Goal: Information Seeking & Learning: Learn about a topic

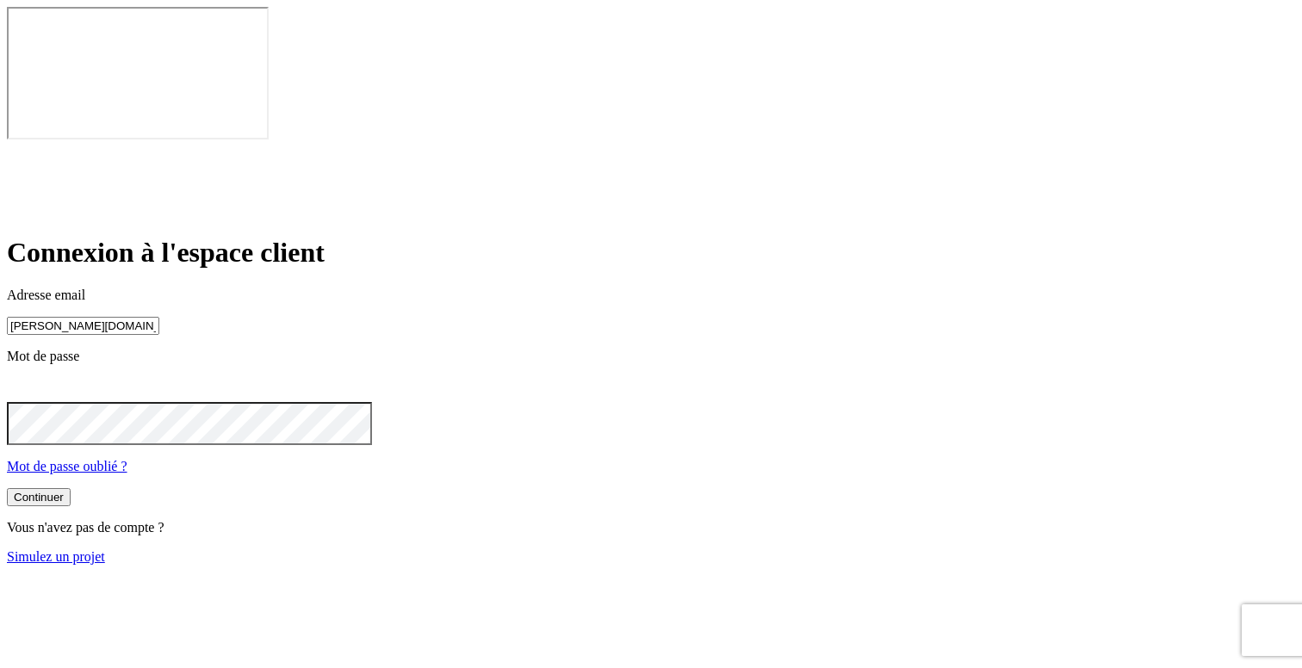
click at [159, 317] on input "[PERSON_NAME][DOMAIN_NAME][EMAIL_ADDRESS][DOMAIN_NAME]" at bounding box center [83, 326] width 152 height 18
type input "james.bond+15@nalo.fr"
click at [71, 490] on button "Continuer" at bounding box center [39, 499] width 64 height 18
click at [64, 493] on div "Continuer" at bounding box center [39, 499] width 50 height 13
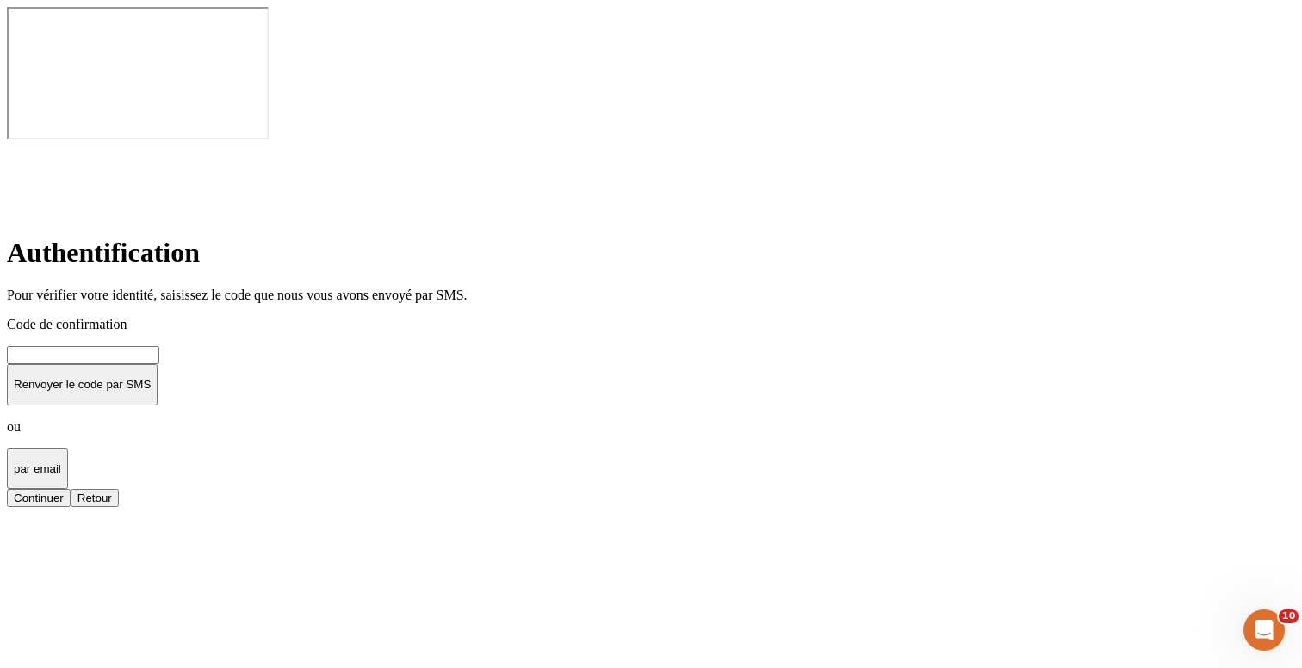
click at [159, 346] on input at bounding box center [83, 355] width 152 height 18
type input "000000"
click at [71, 489] on button "Continuer" at bounding box center [39, 498] width 64 height 18
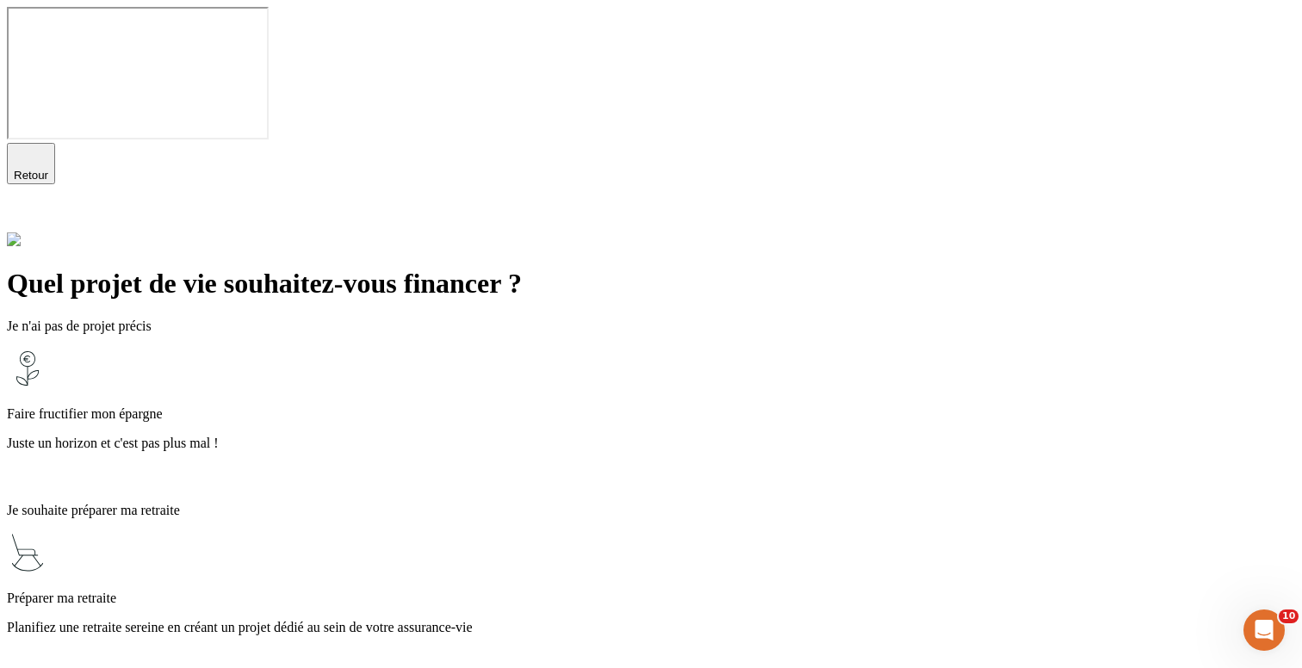
click at [619, 407] on p "Faire fructifier mon épargne" at bounding box center [651, 415] width 1288 height 16
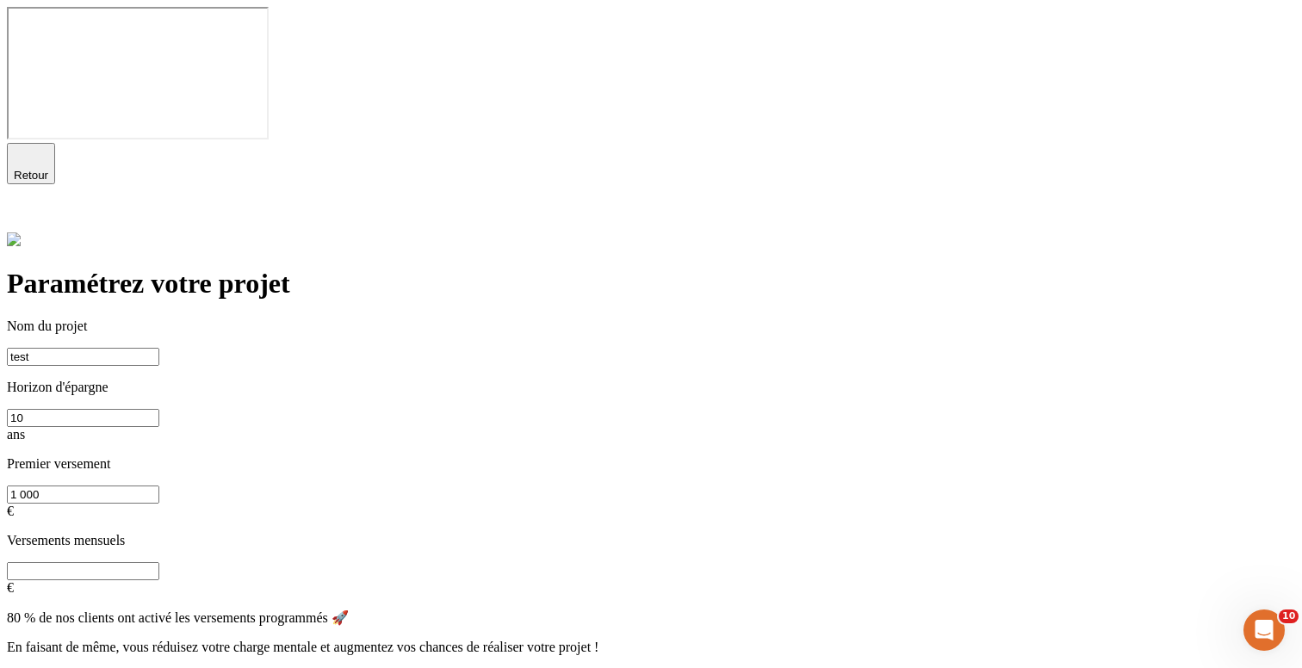
click at [64, 667] on div "Continuer" at bounding box center [39, 678] width 50 height 13
type input "Test"
type input "0"
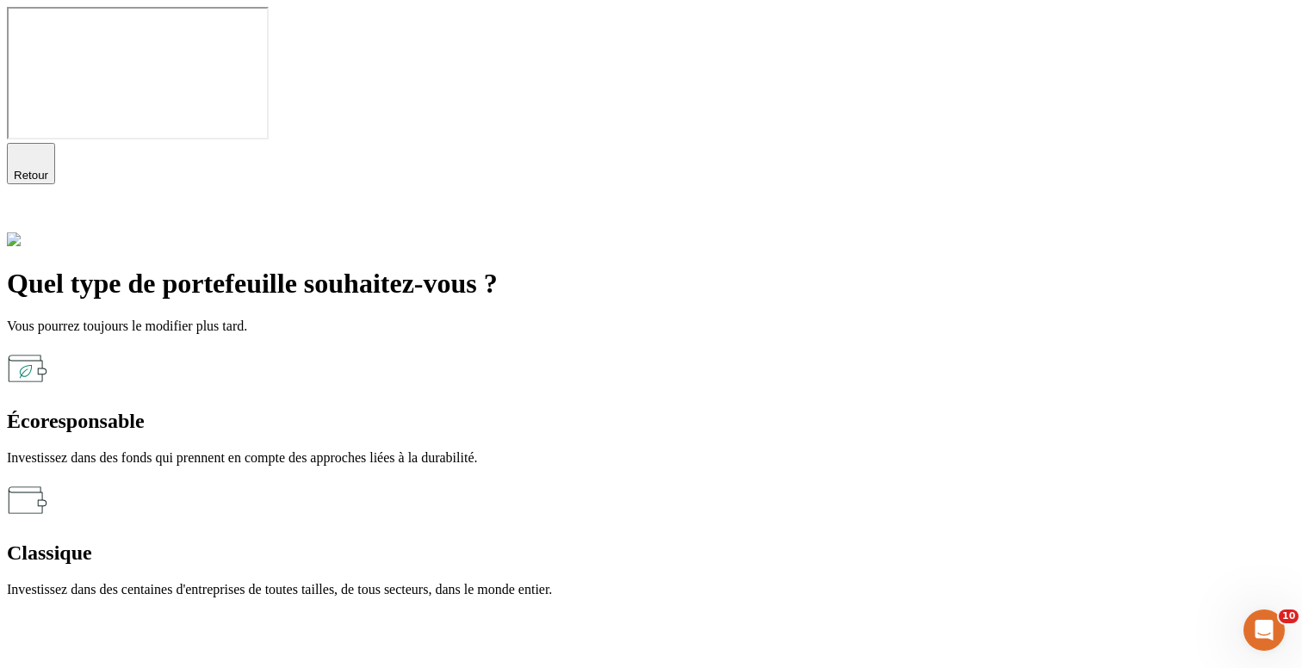
click at [503, 450] on p "Investissez dans des fonds qui prennent en compte des approches liées à la dura…" at bounding box center [651, 458] width 1288 height 16
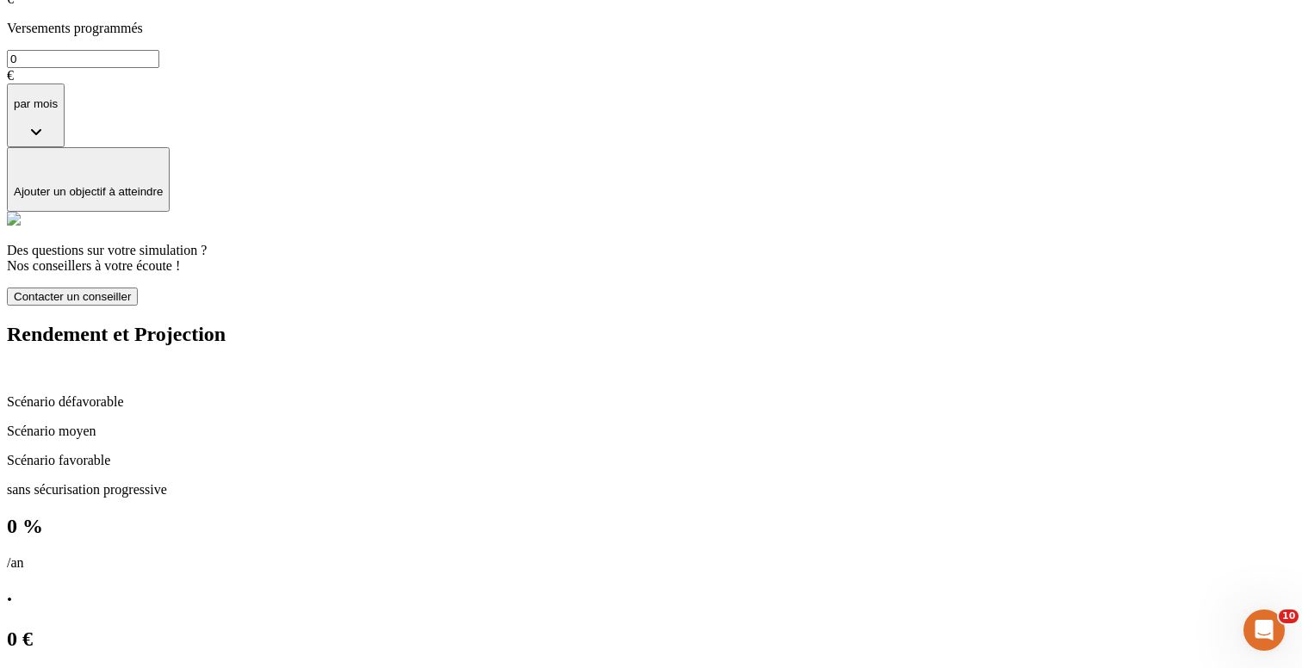
scroll to position [686, 0]
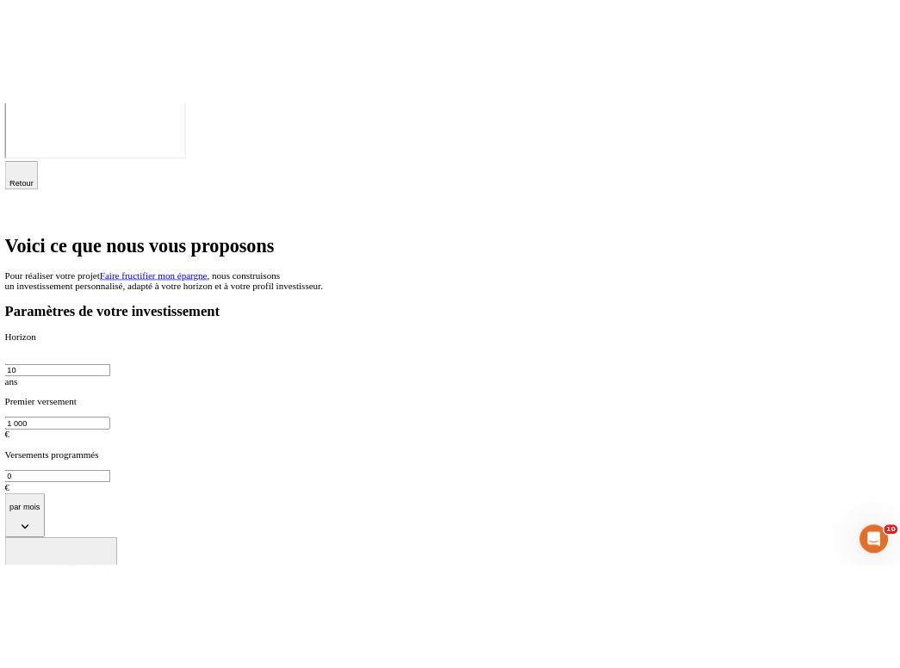
scroll to position [28, 0]
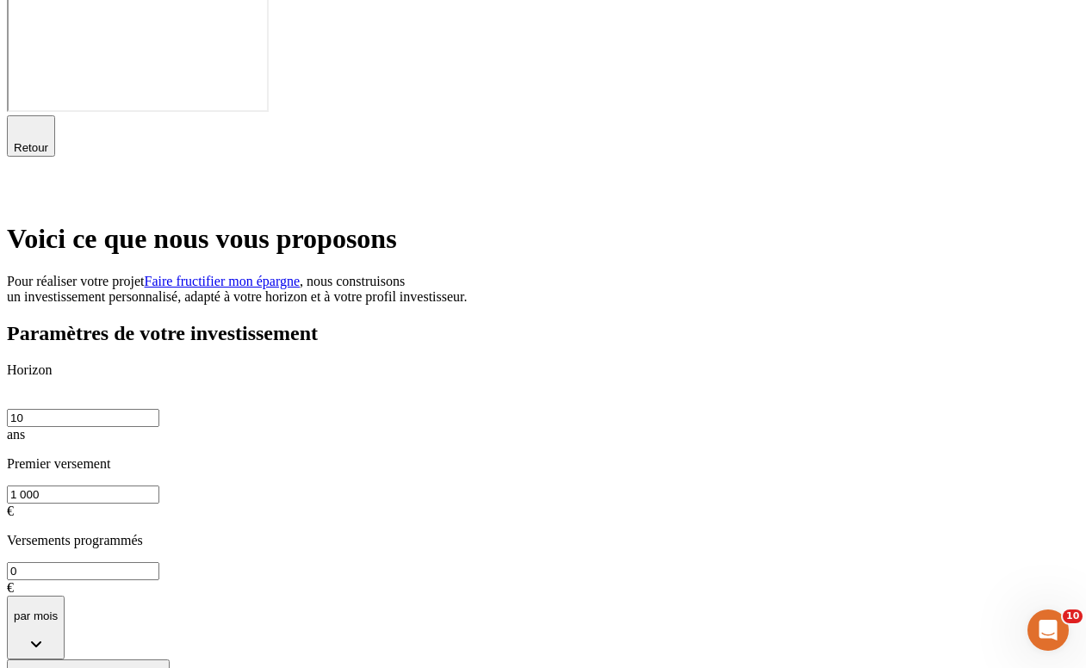
drag, startPoint x: 1084, startPoint y: 34, endPoint x: 895, endPoint y: 46, distance: 189.9
click at [895, 115] on div "Retour" at bounding box center [543, 160] width 1072 height 90
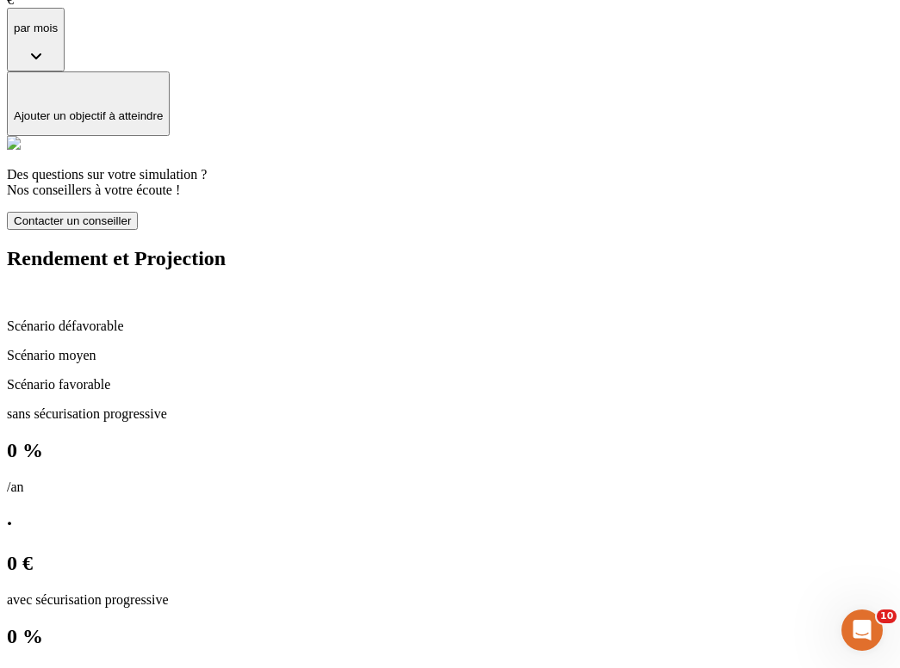
scroll to position [686, 0]
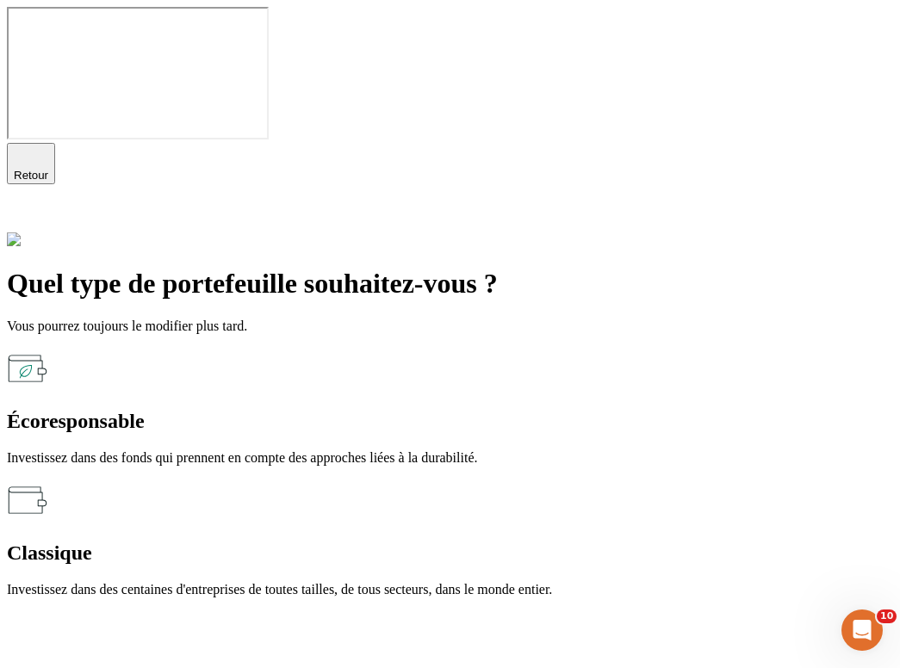
click at [48, 169] on span "Retour" at bounding box center [31, 175] width 34 height 13
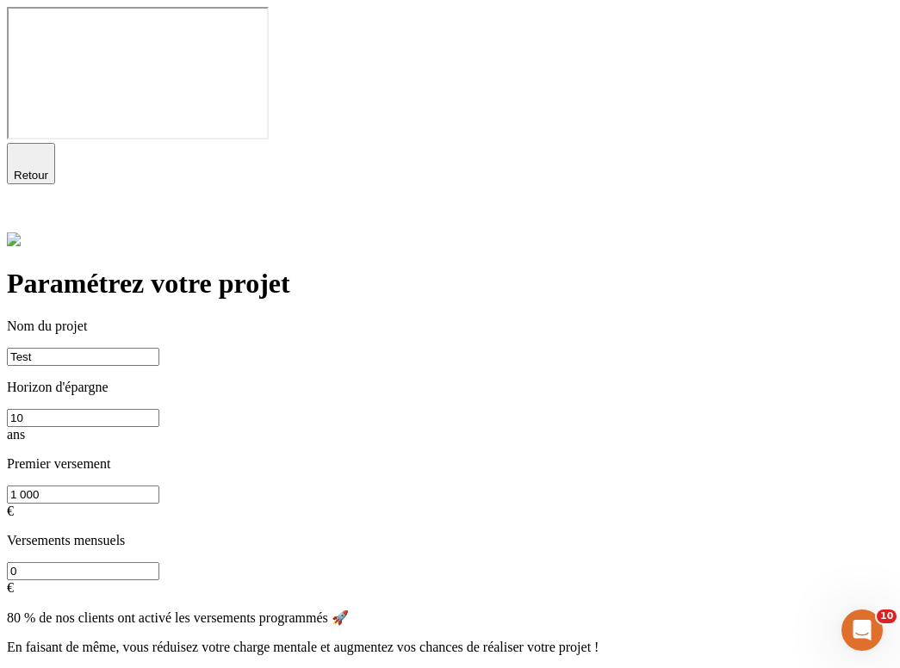
click at [28, 208] on icon at bounding box center [17, 218] width 21 height 21
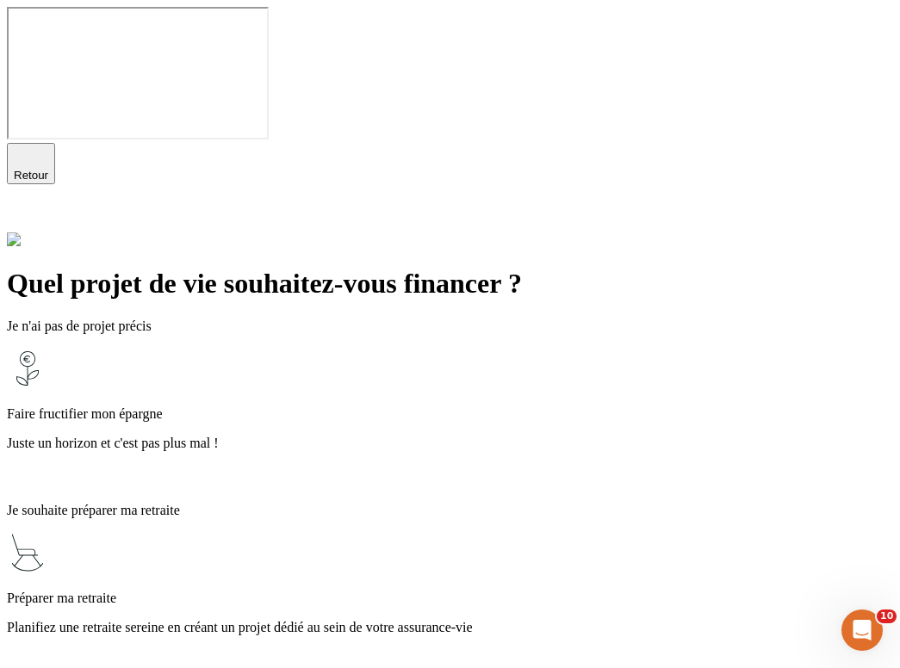
click at [348, 407] on p "Faire fructifier mon épargne" at bounding box center [450, 415] width 886 height 16
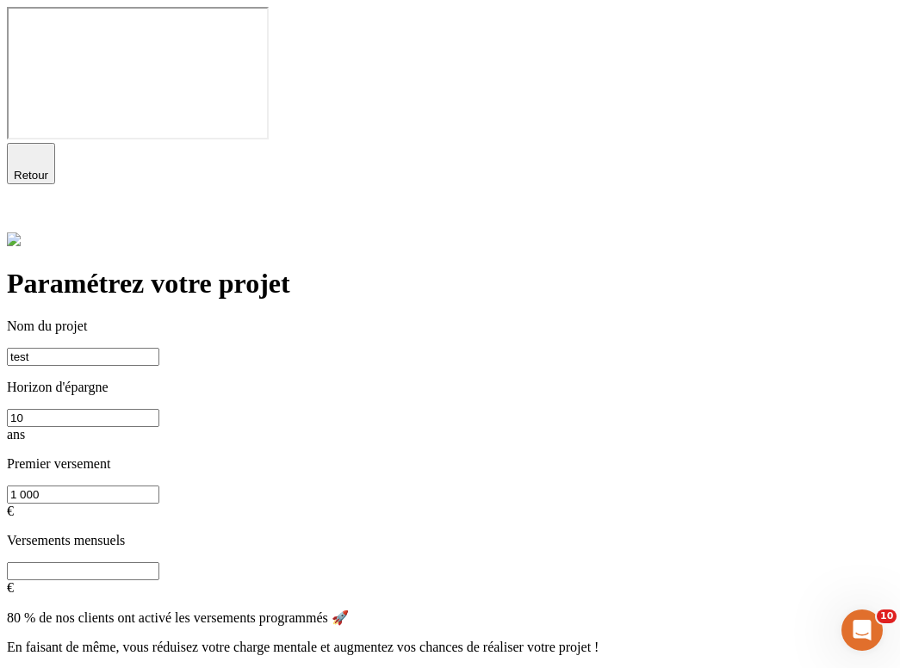
type input "test"
click at [159, 562] on input "text" at bounding box center [83, 571] width 152 height 18
type input "50"
click at [71, 667] on button "Continuer" at bounding box center [39, 678] width 64 height 18
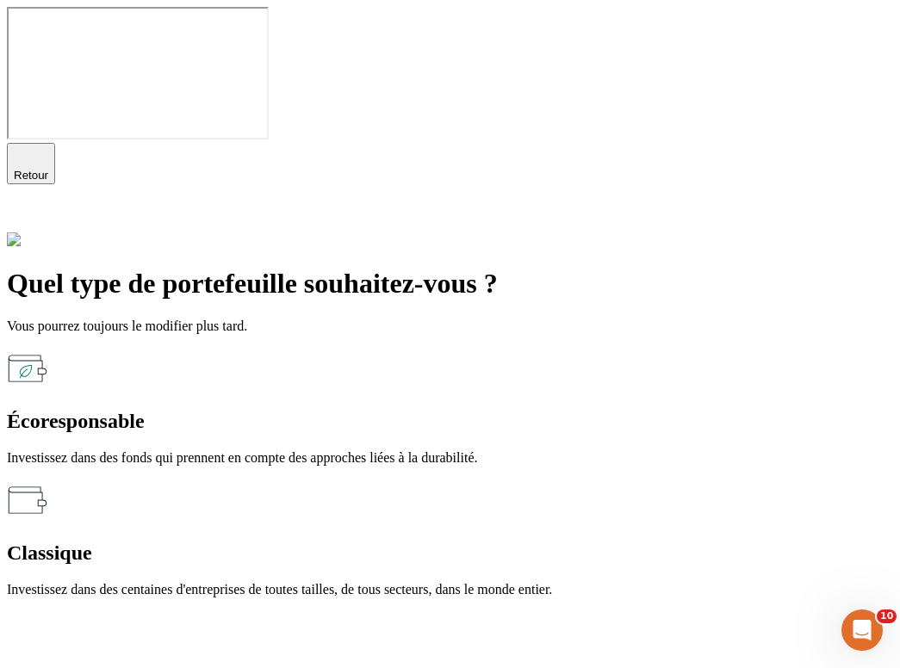
click at [340, 450] on p "Investissez dans des fonds qui prennent en compte des approches liées à la dura…" at bounding box center [450, 458] width 886 height 16
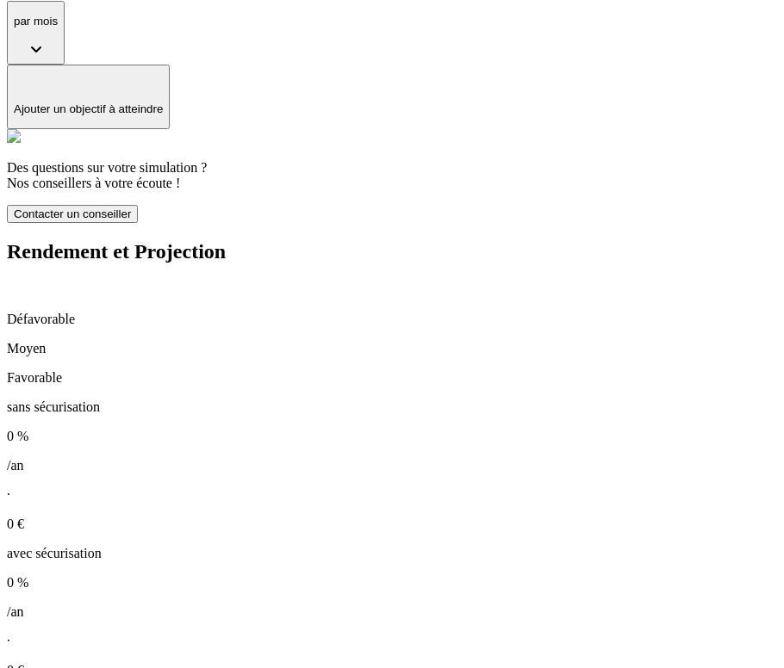
scroll to position [863, 0]
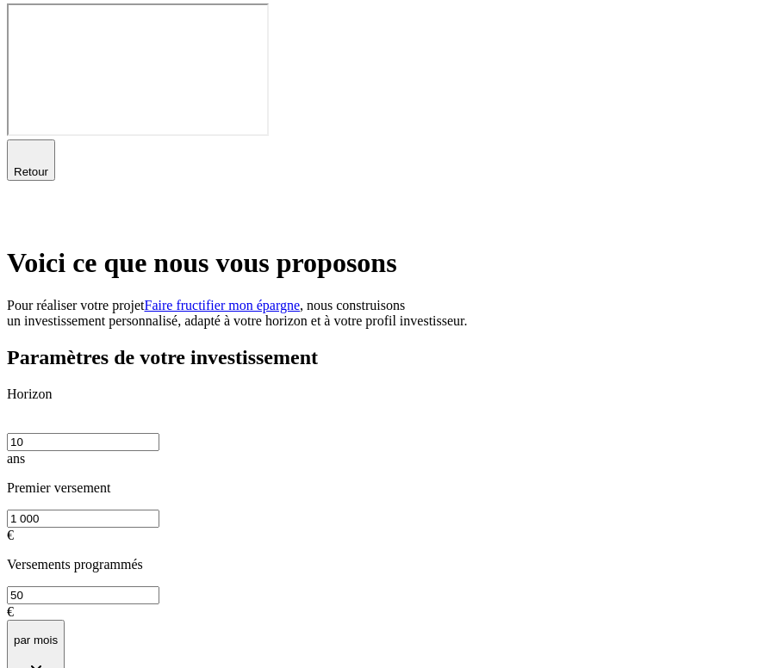
scroll to position [0, 0]
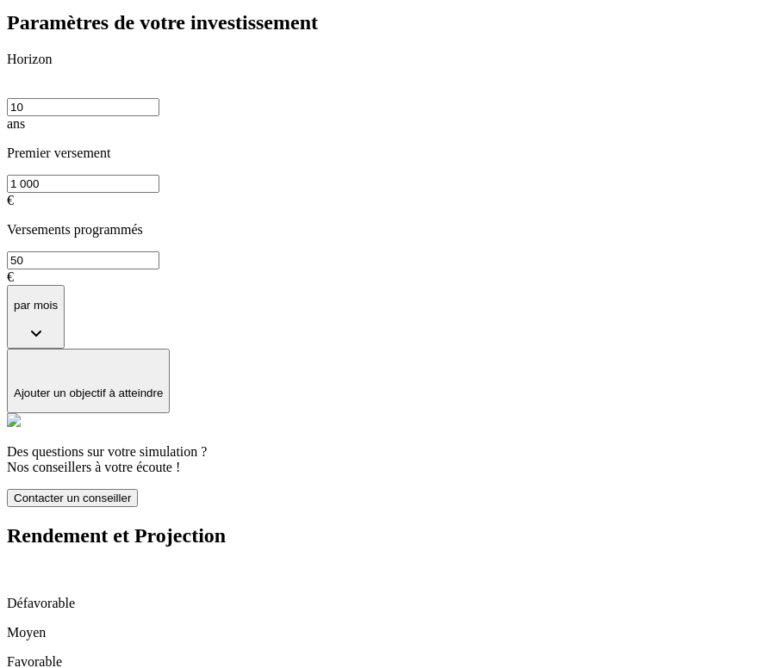
scroll to position [863, 0]
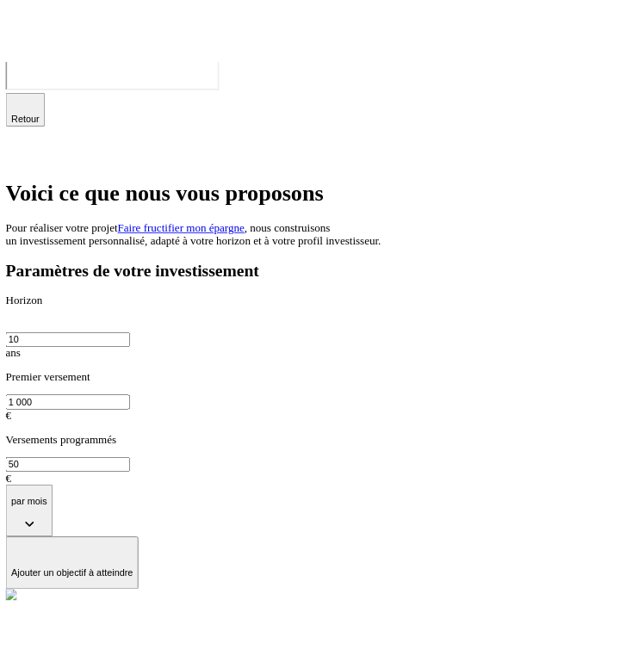
scroll to position [0, 0]
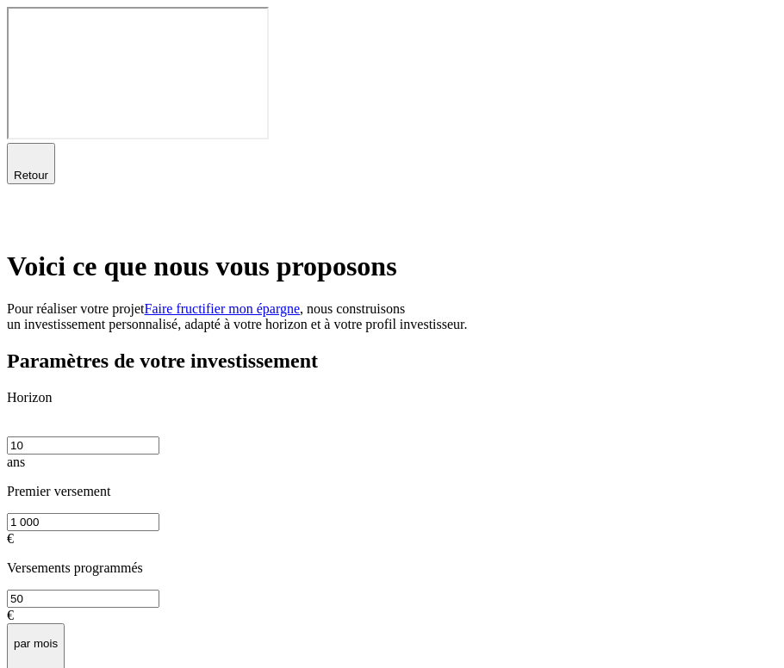
click at [24, 146] on icon "button" at bounding box center [31, 156] width 21 height 21
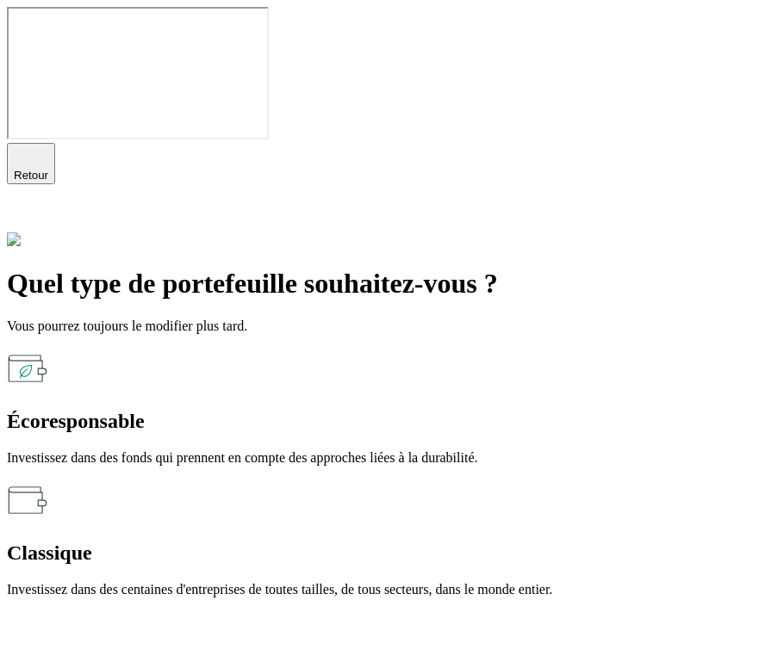
click at [24, 146] on icon "button" at bounding box center [31, 156] width 21 height 21
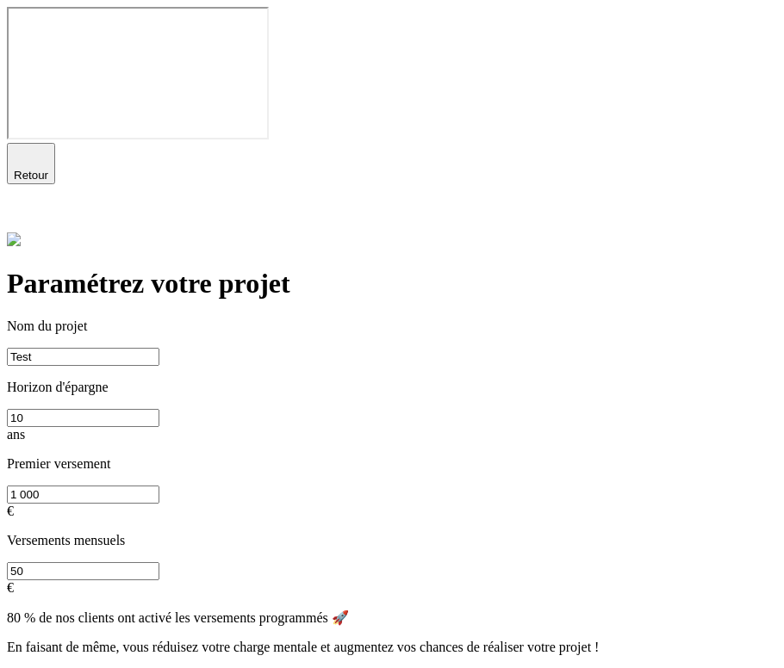
click at [121, 562] on input "50" at bounding box center [83, 571] width 152 height 18
type input "0"
click at [71, 667] on button "Continuer" at bounding box center [39, 678] width 64 height 18
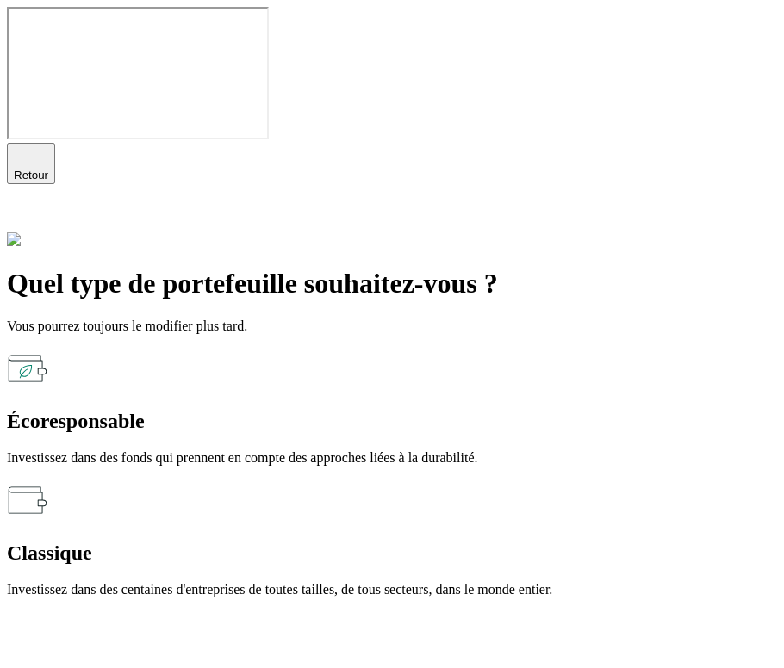
click at [288, 450] on p "Investissez dans des fonds qui prennent en compte des approches liées à la dura…" at bounding box center [392, 458] width 770 height 16
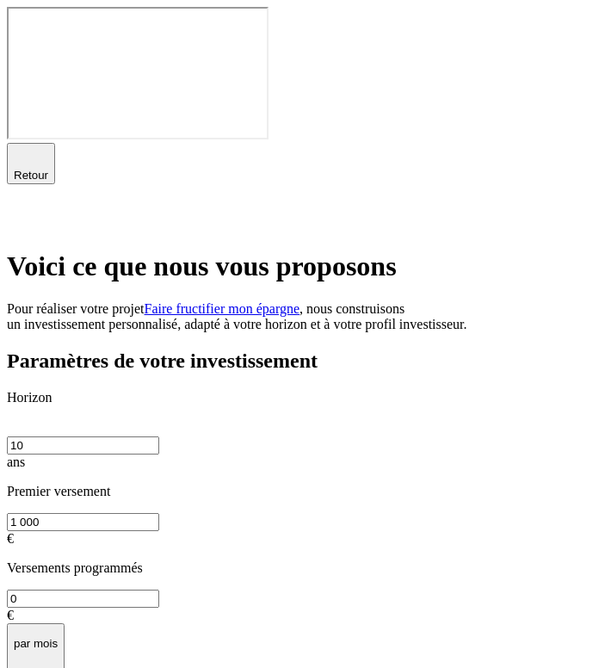
click at [41, 143] on div "Retour" at bounding box center [300, 163] width 586 height 41
click at [35, 146] on icon "button" at bounding box center [31, 156] width 21 height 21
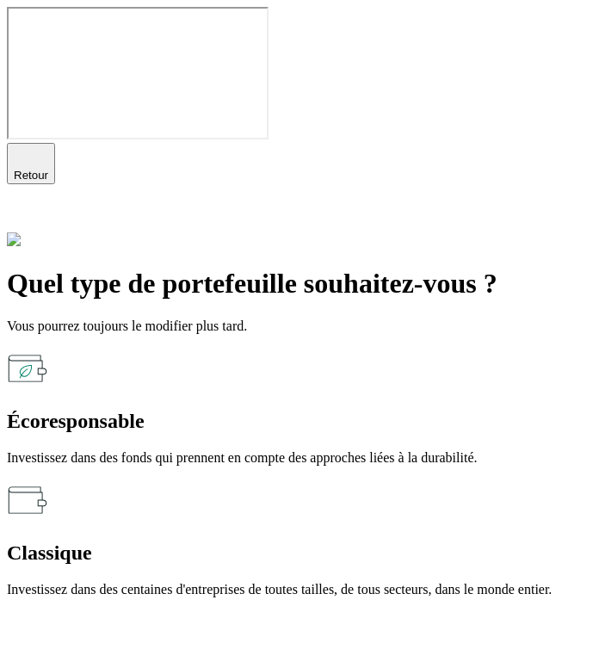
click at [414, 410] on div "Écoresponsable" at bounding box center [300, 421] width 586 height 23
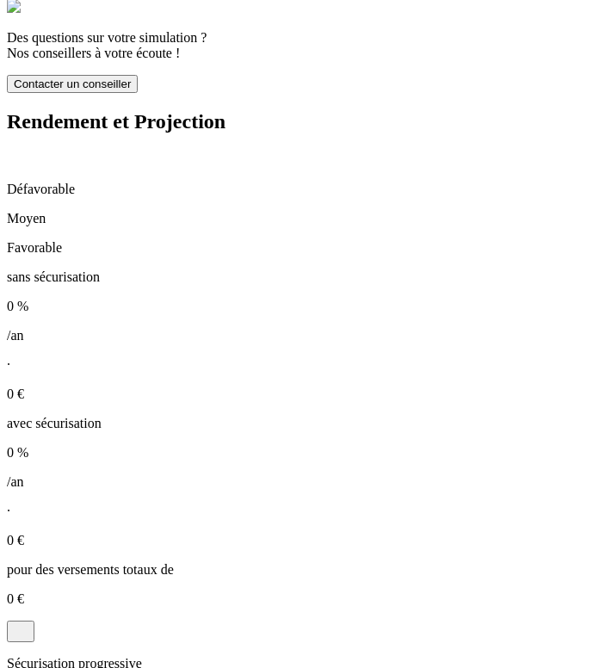
scroll to position [897, 0]
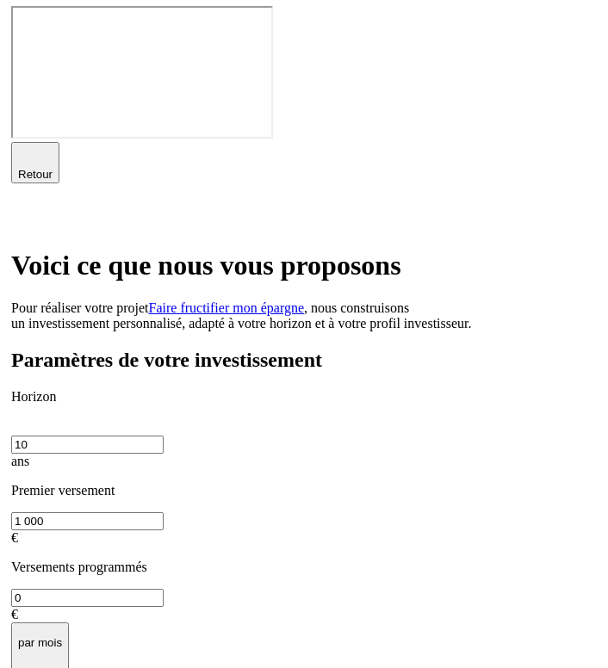
scroll to position [0, 0]
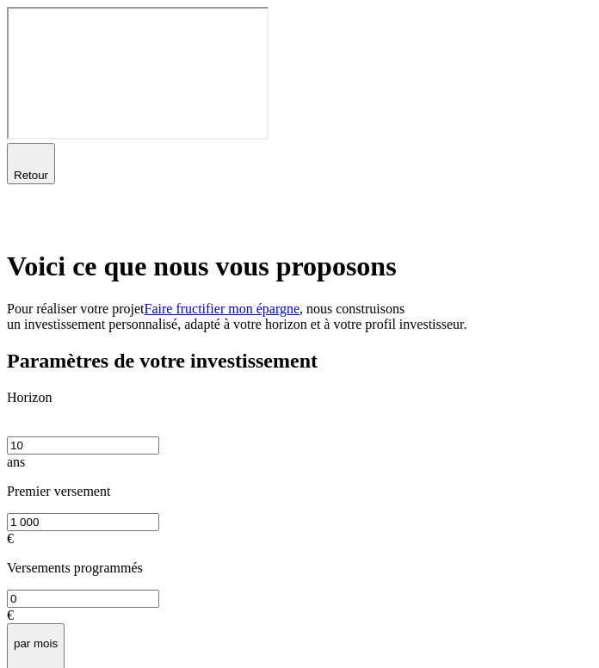
click at [23, 213] on icon at bounding box center [17, 219] width 12 height 12
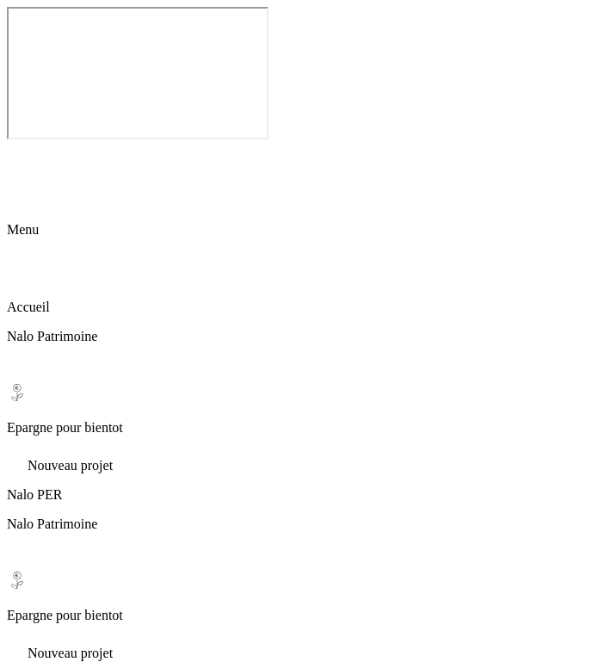
click at [28, 143] on icon at bounding box center [17, 153] width 21 height 21
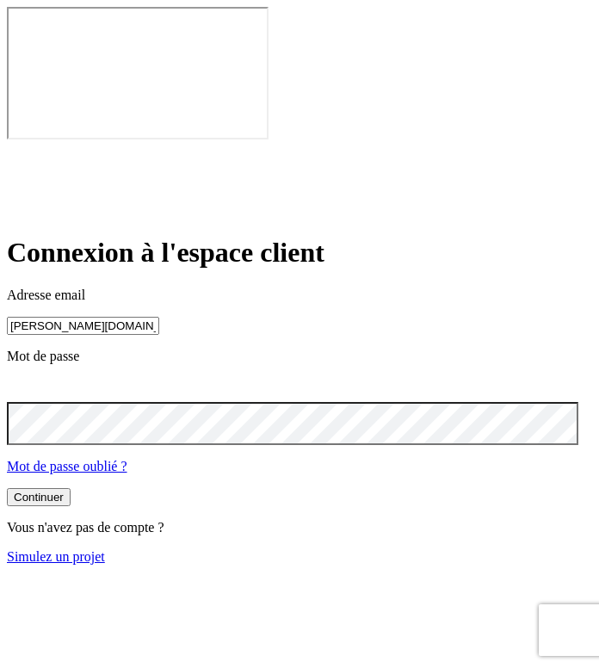
click at [135, 317] on input "[PERSON_NAME][DOMAIN_NAME][EMAIL_ADDRESS][DOMAIN_NAME]" at bounding box center [83, 326] width 152 height 18
click at [123, 317] on input "[PERSON_NAME][DOMAIN_NAME][EMAIL_ADDRESS][DOMAIN_NAME]" at bounding box center [83, 326] width 152 height 18
type input "james.bond+36@nalo.fr"
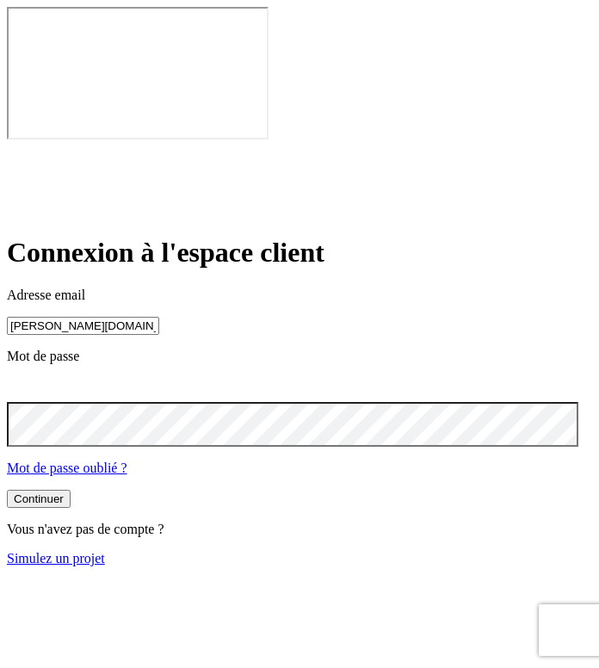
click at [71, 490] on button "Continuer" at bounding box center [39, 499] width 64 height 18
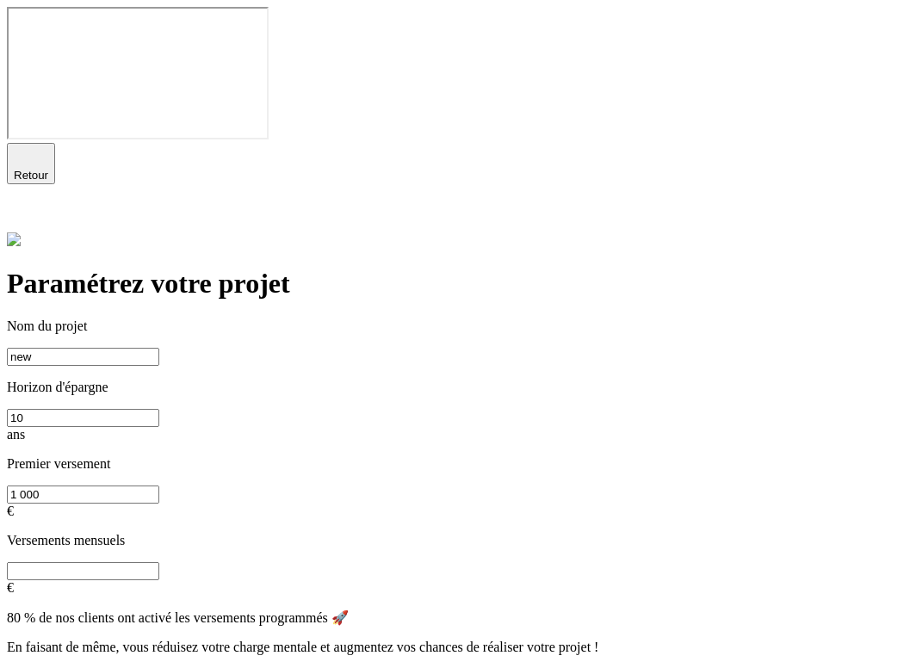
click at [159, 562] on input "text" at bounding box center [83, 571] width 152 height 18
click at [71, 667] on button "Continuer" at bounding box center [39, 678] width 64 height 18
type input "New"
type input "0"
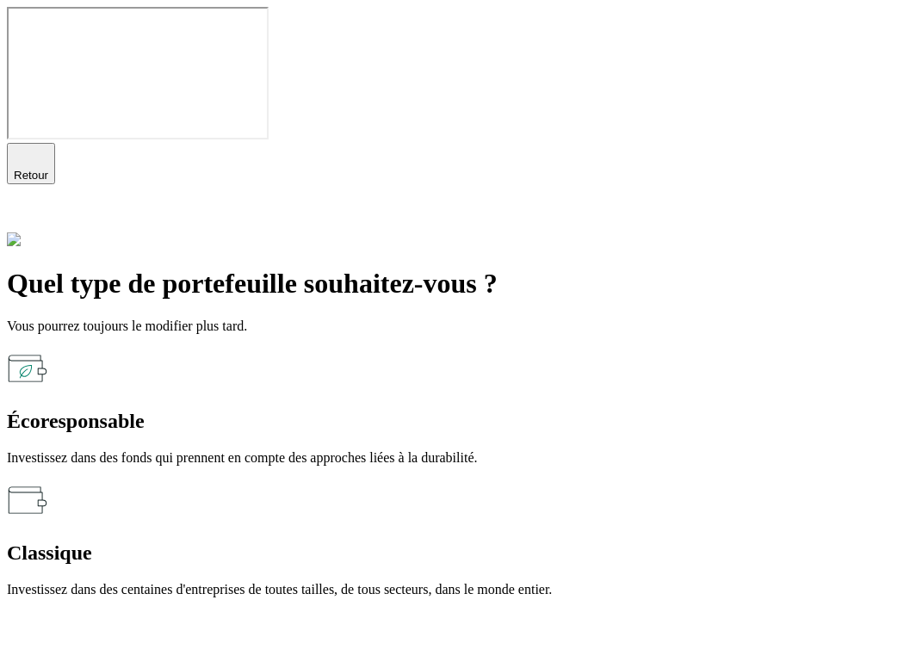
click at [564, 582] on p "Investissez dans des centaines d'entreprises de toutes tailles, de tous secteur…" at bounding box center [452, 590] width 891 height 16
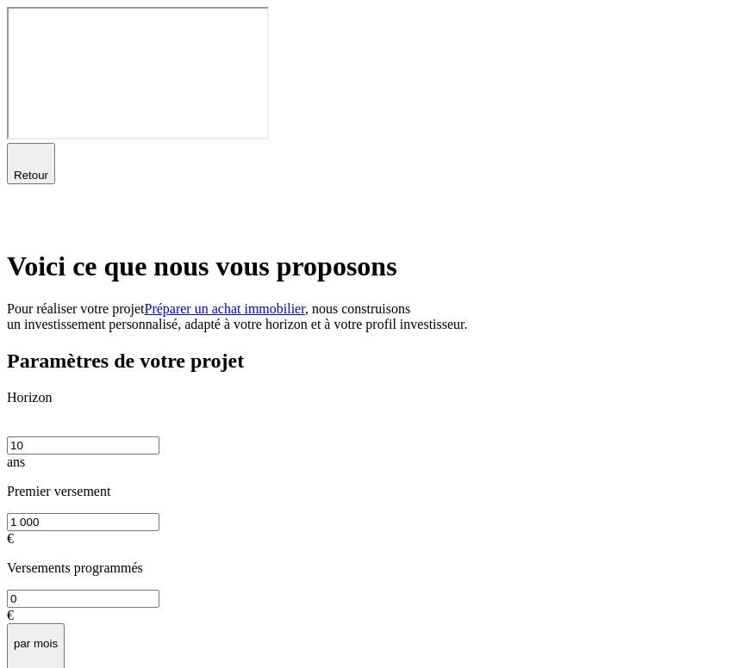
click at [23, 213] on icon at bounding box center [17, 219] width 12 height 12
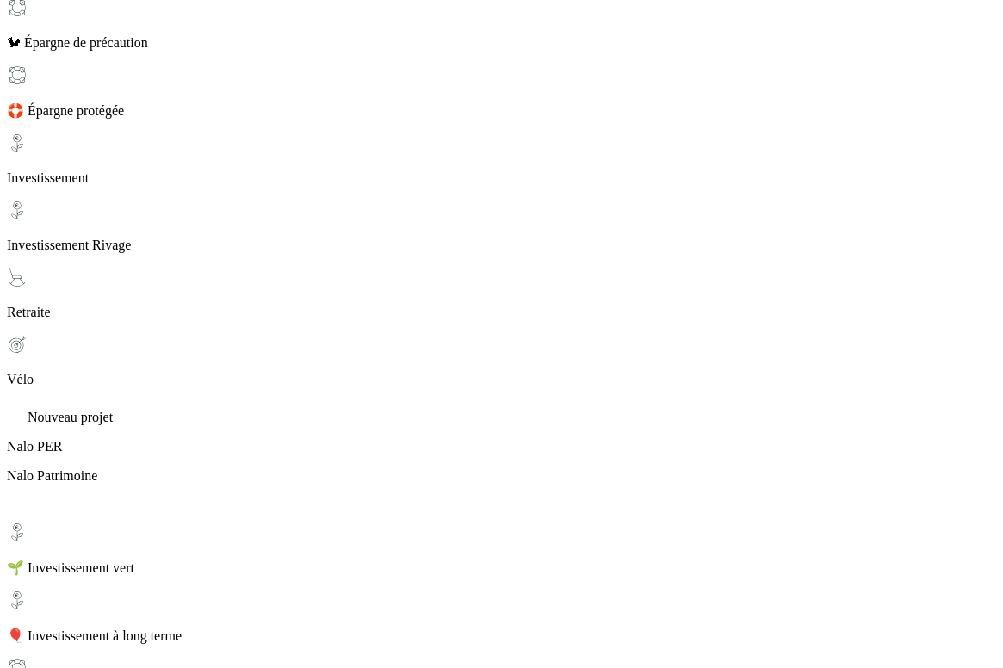
scroll to position [545, 0]
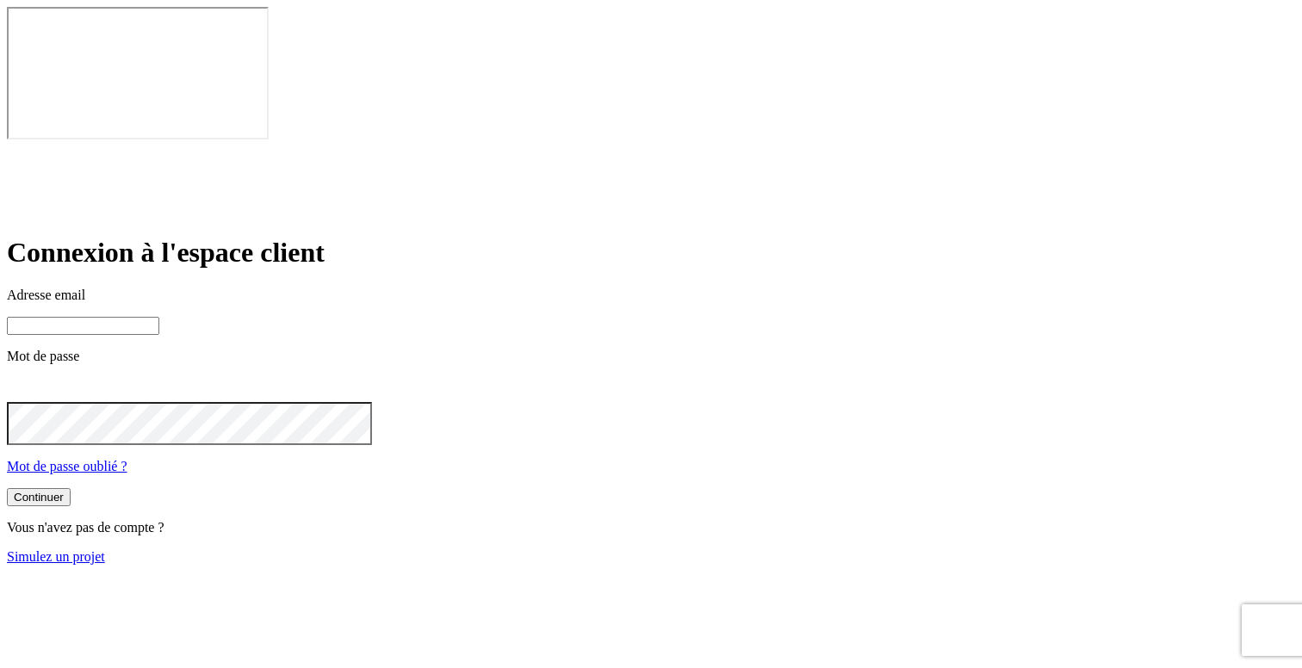
type input "[PERSON_NAME][DOMAIN_NAME][EMAIL_ADDRESS][DOMAIN_NAME]"
click at [105, 549] on link "Simulez un projet" at bounding box center [56, 556] width 98 height 15
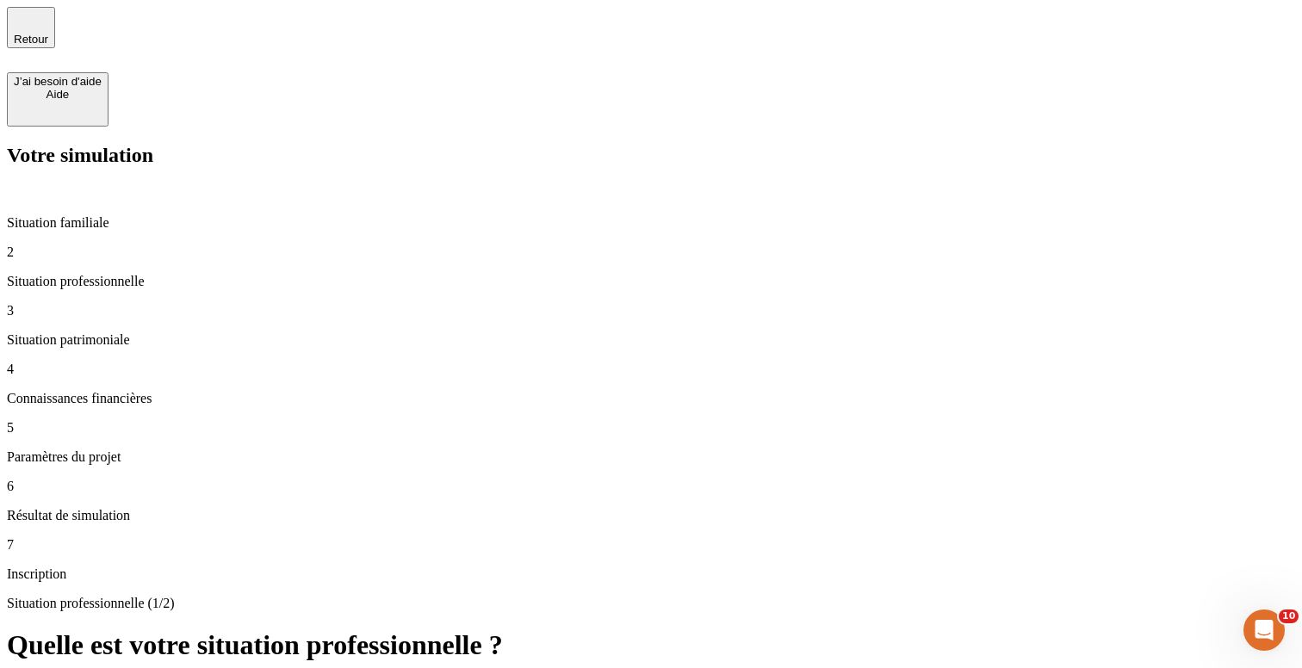
type input "44 444"
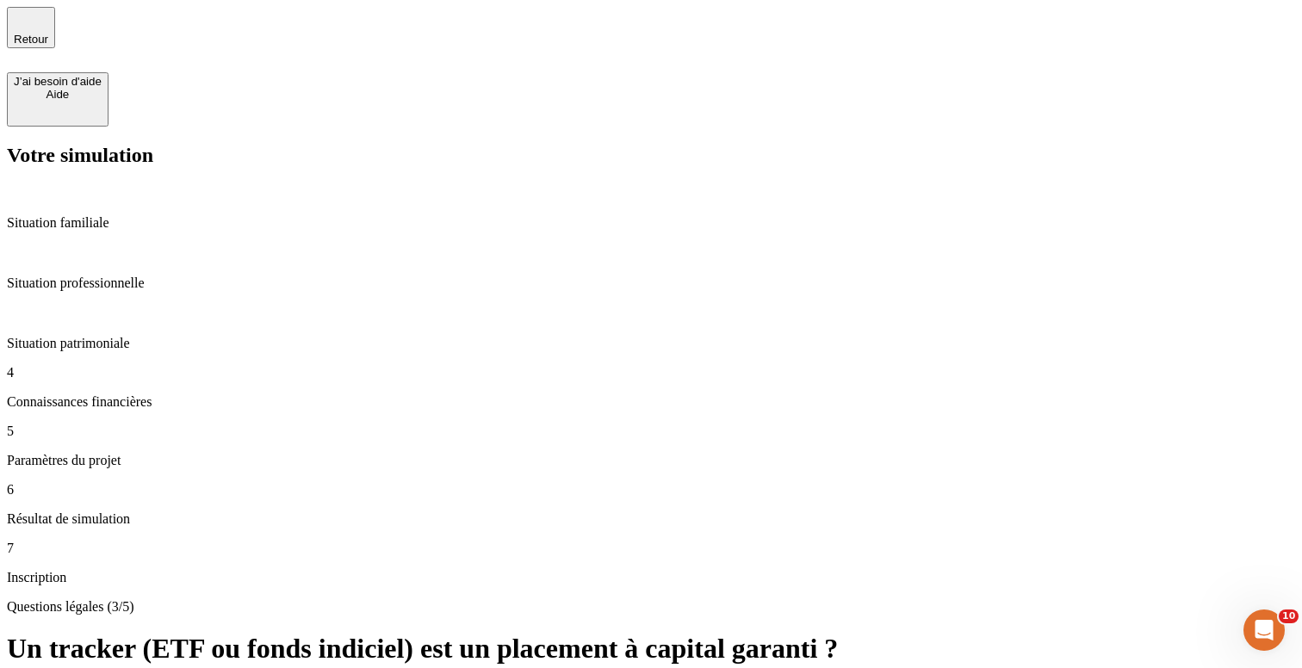
drag, startPoint x: 509, startPoint y: 551, endPoint x: 487, endPoint y: 543, distance: 22.9
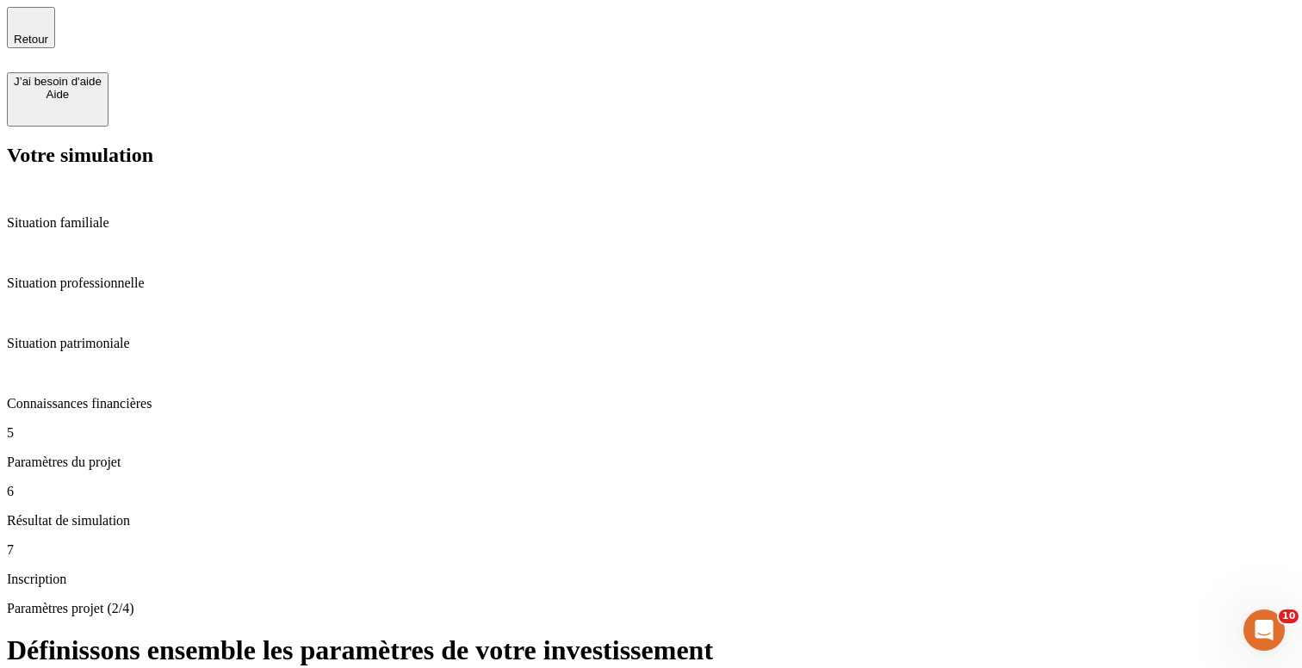
type input "33"
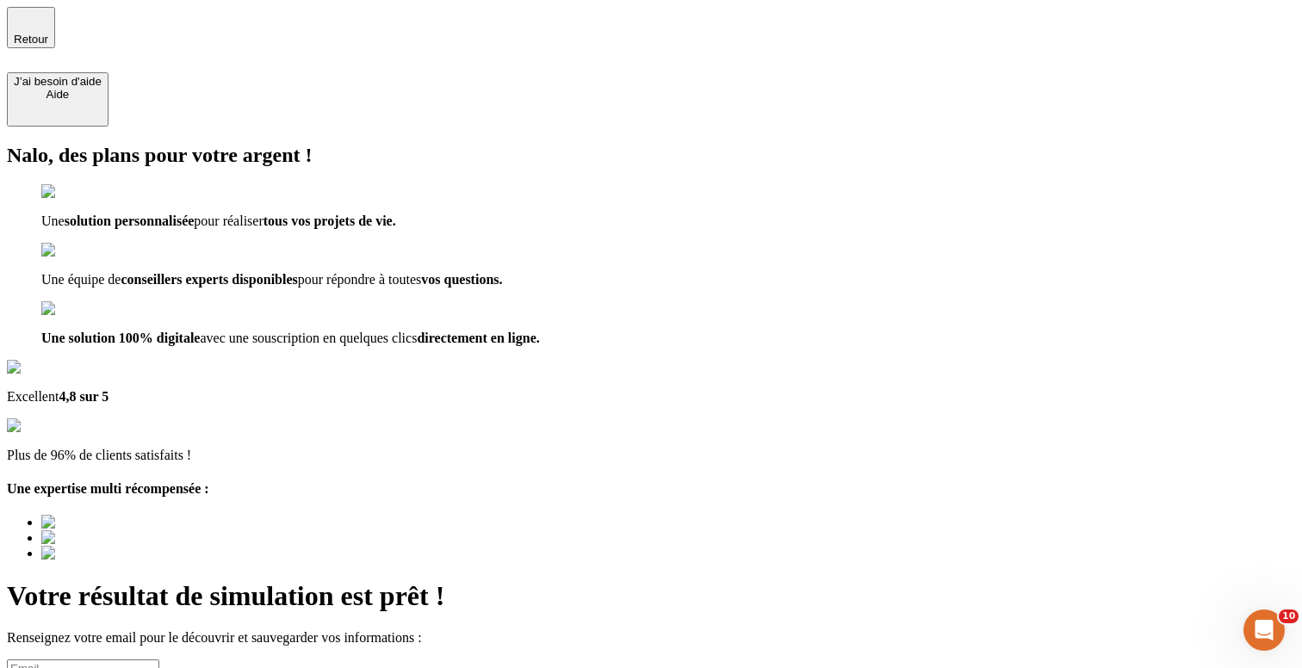
click at [159, 660] on input at bounding box center [83, 669] width 152 height 18
type input "test@nalo.fr"
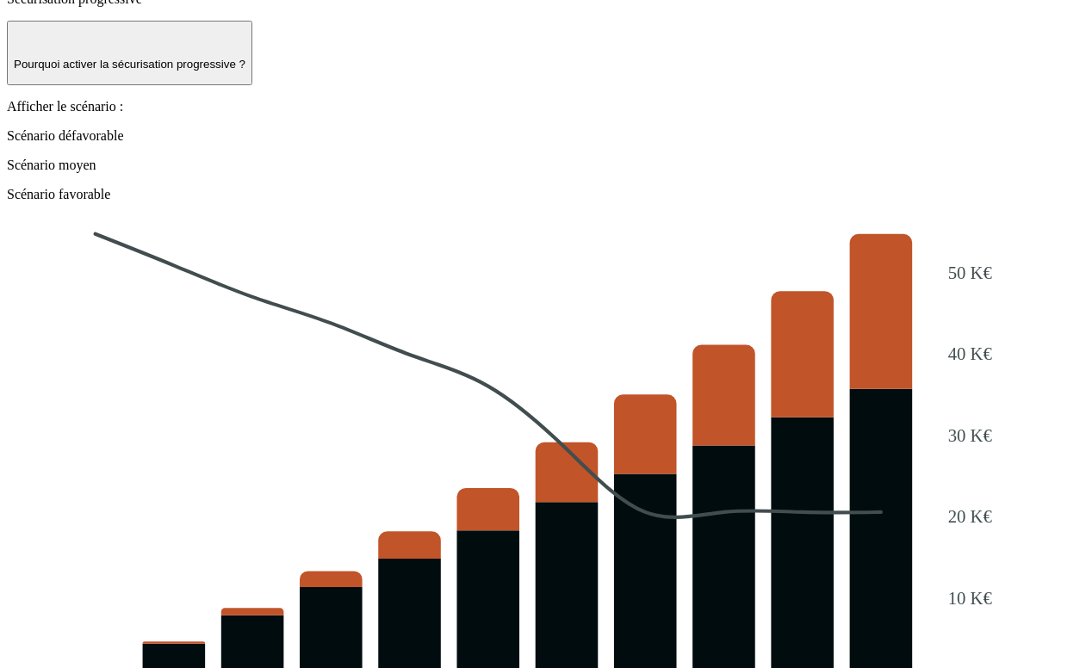
scroll to position [1873, 0]
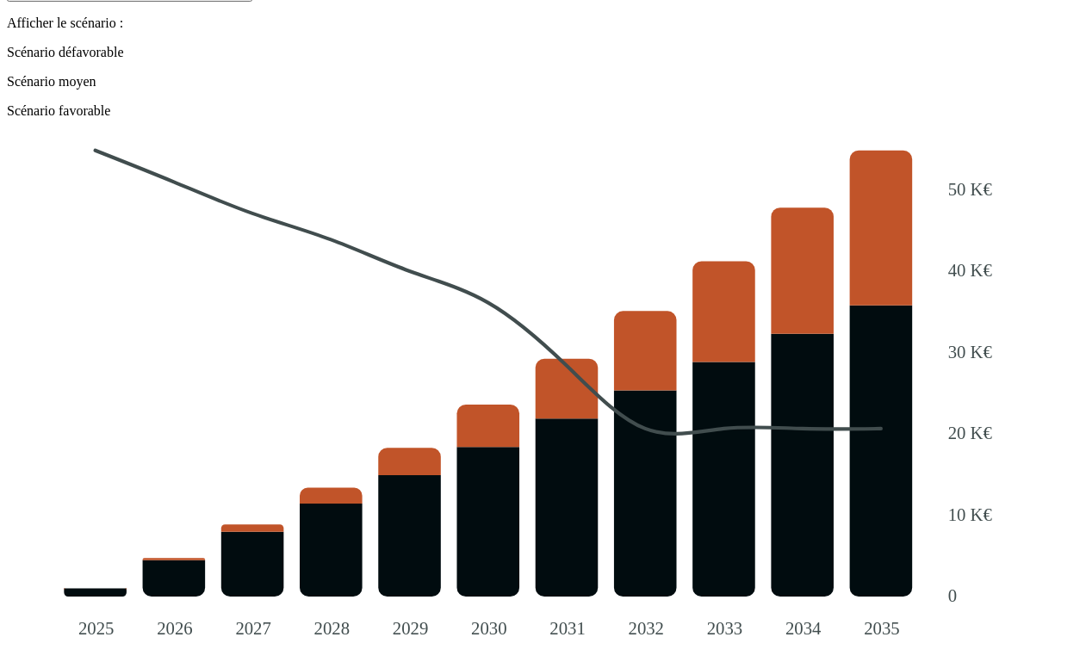
radio input "true"
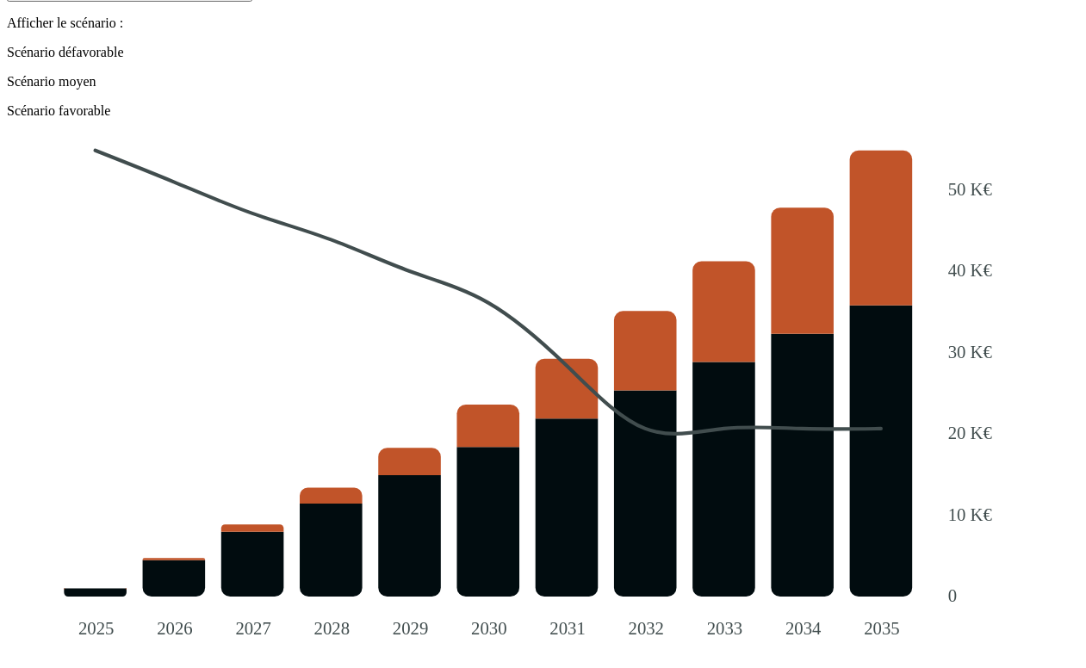
radio input "true"
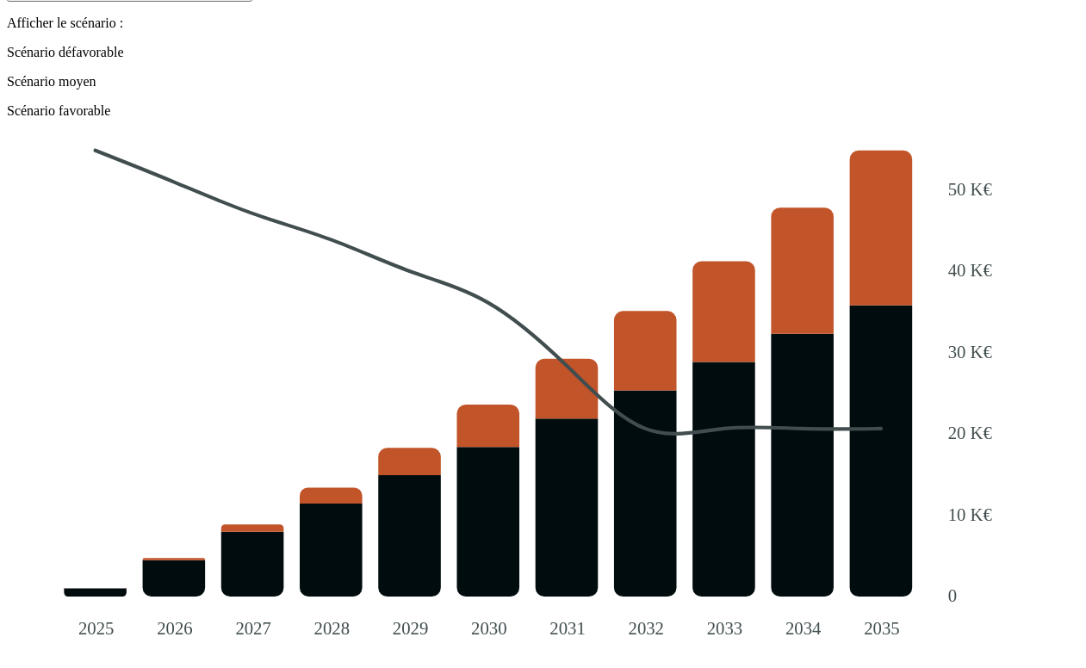
type input "[PERSON_NAME][EMAIL_ADDRESS][DOMAIN_NAME]"
type input "laura"
type input "f"
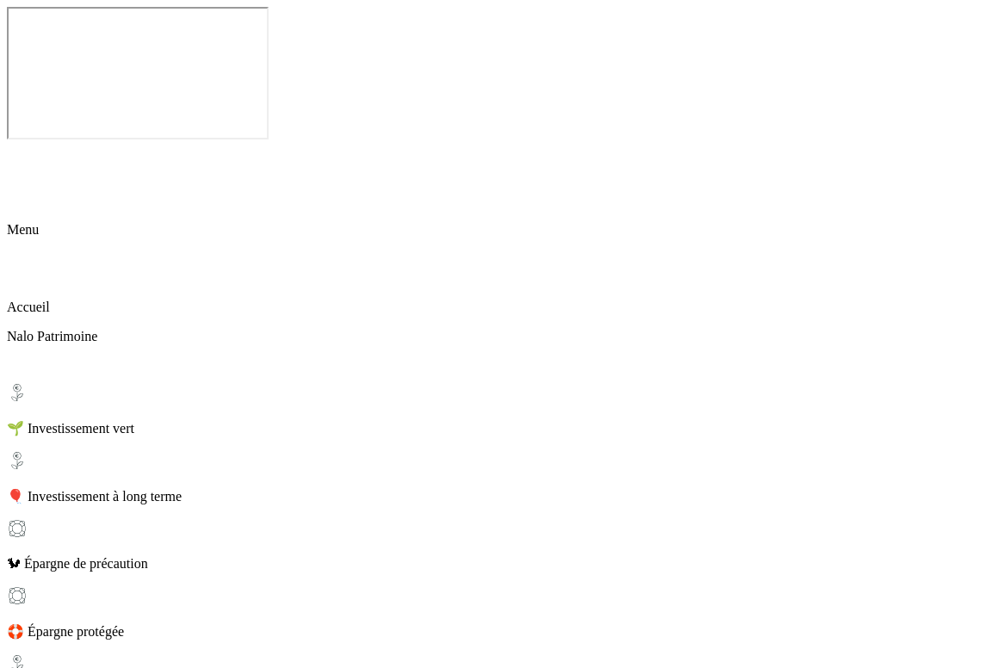
scroll to position [545, 0]
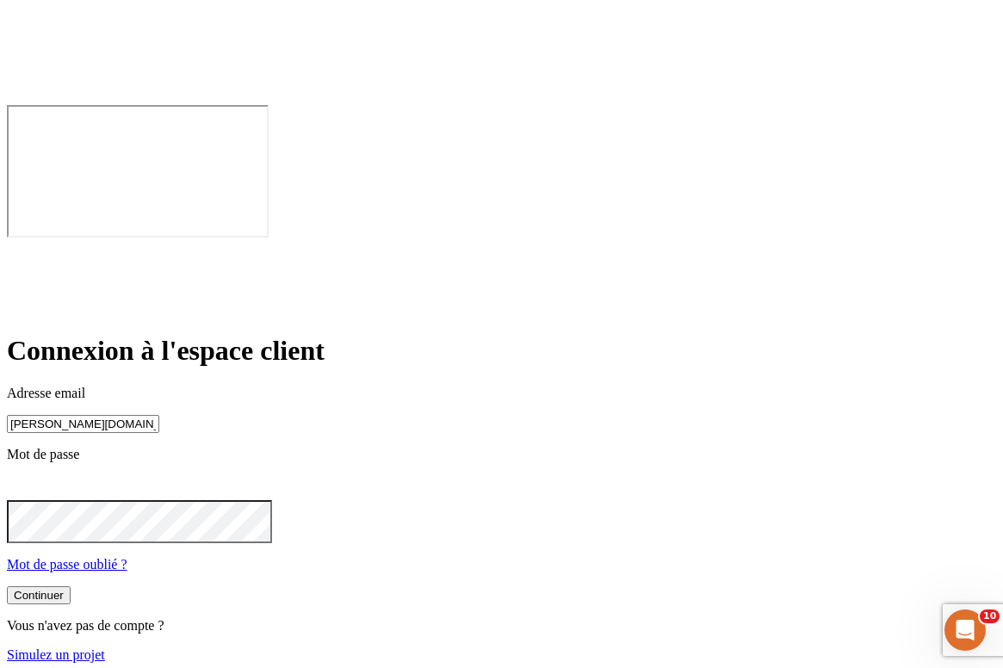
click at [159, 415] on input "[PERSON_NAME][DOMAIN_NAME][EMAIL_ADDRESS][DOMAIN_NAME]" at bounding box center [83, 424] width 152 height 18
type input "[PERSON_NAME][DOMAIN_NAME][EMAIL_ADDRESS][DOMAIN_NAME]"
click at [71, 588] on button "Continuer" at bounding box center [39, 597] width 64 height 18
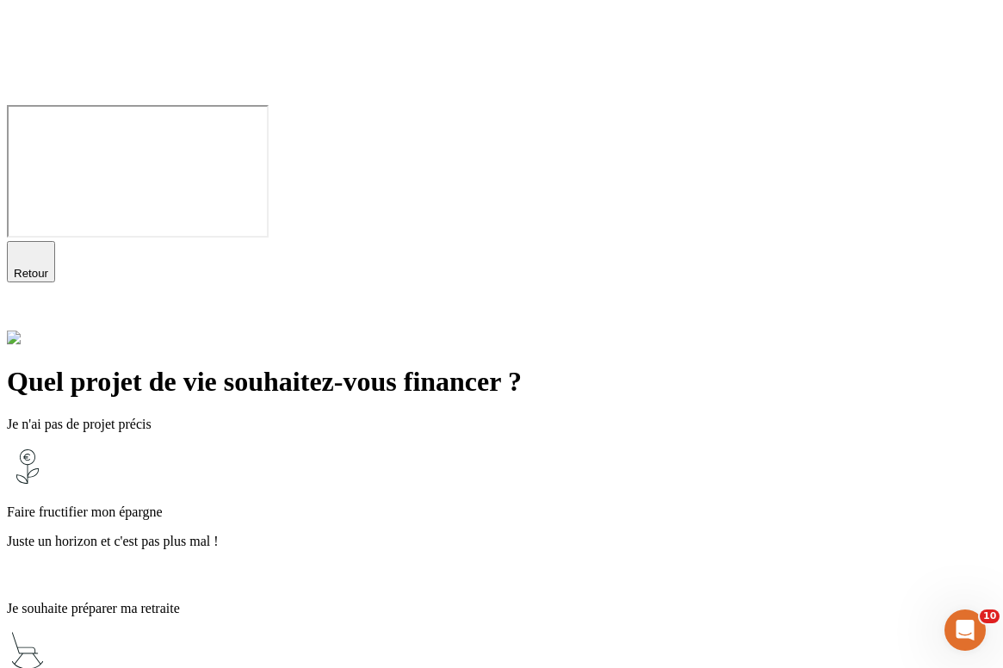
click at [450, 505] on p "Faire fructifier mon épargne" at bounding box center [502, 513] width 990 height 16
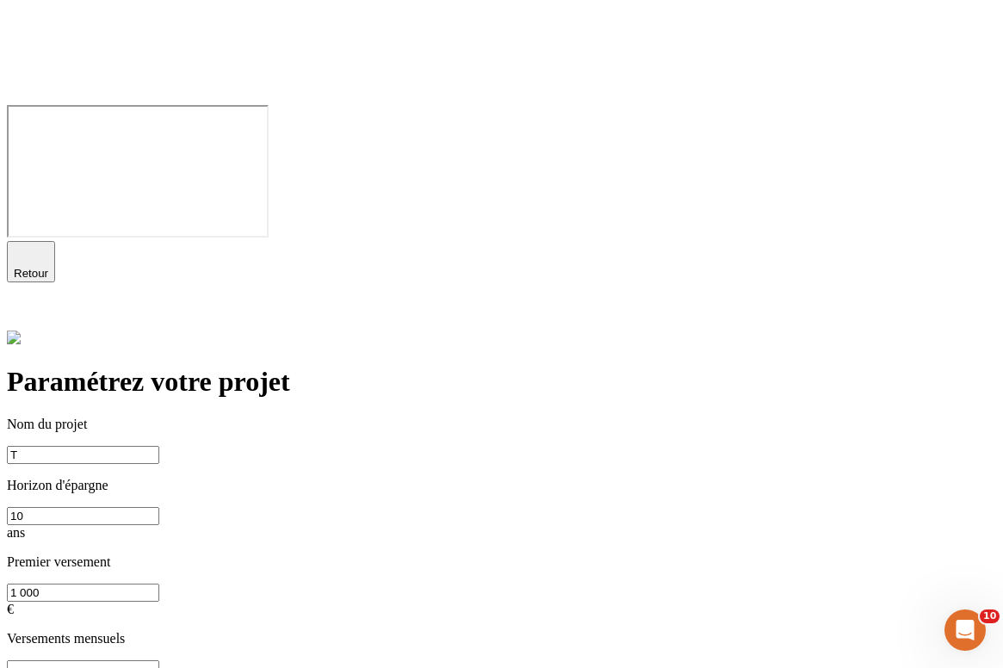
type input "t"
type input "Yolo"
type input "0"
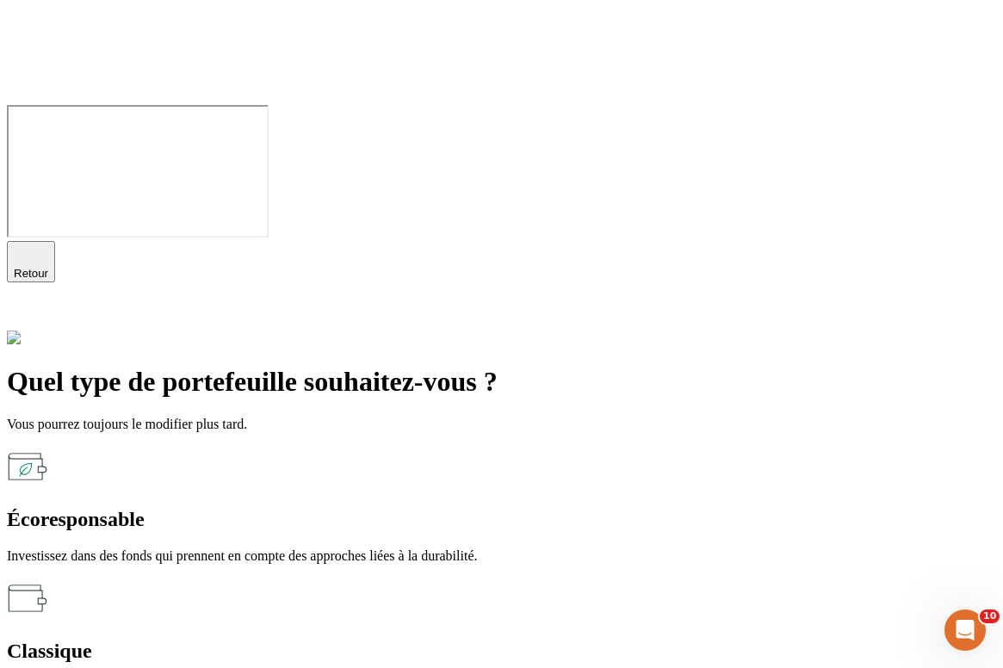
click at [409, 508] on div "Écoresponsable" at bounding box center [502, 519] width 990 height 23
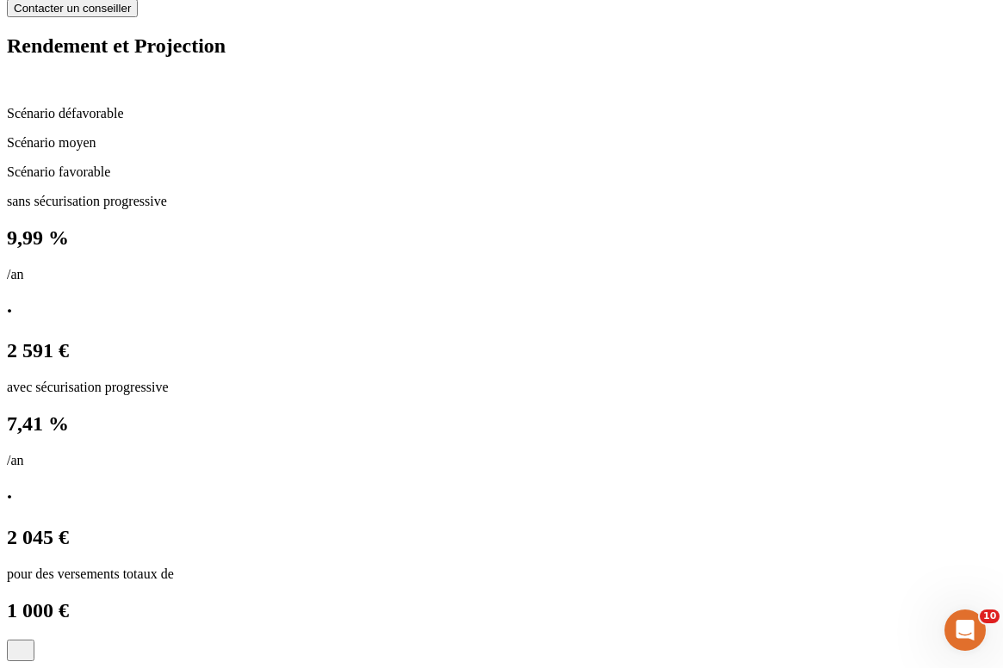
scroll to position [1852, 0]
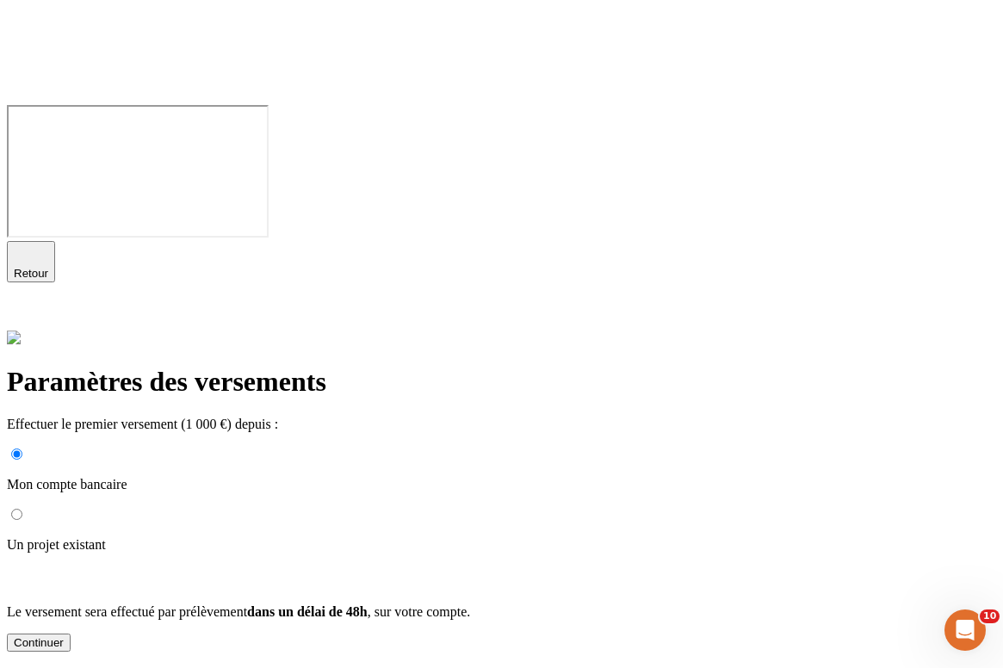
scroll to position [302, 0]
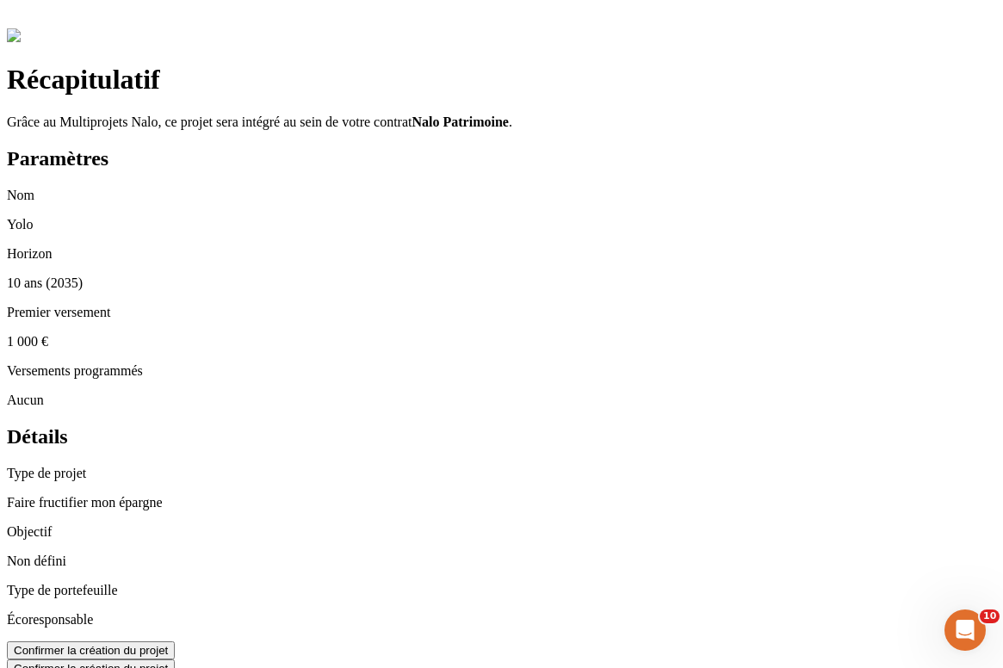
scroll to position [98, 0]
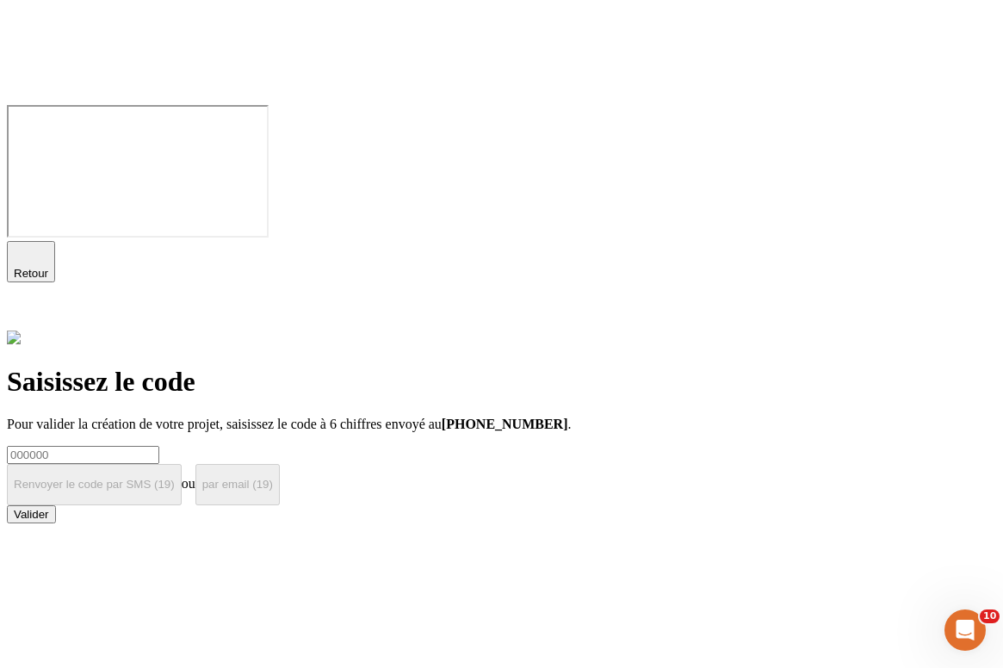
click at [159, 446] on input at bounding box center [83, 455] width 152 height 18
type input "000000"
click at [56, 506] on button "Valider" at bounding box center [31, 515] width 49 height 18
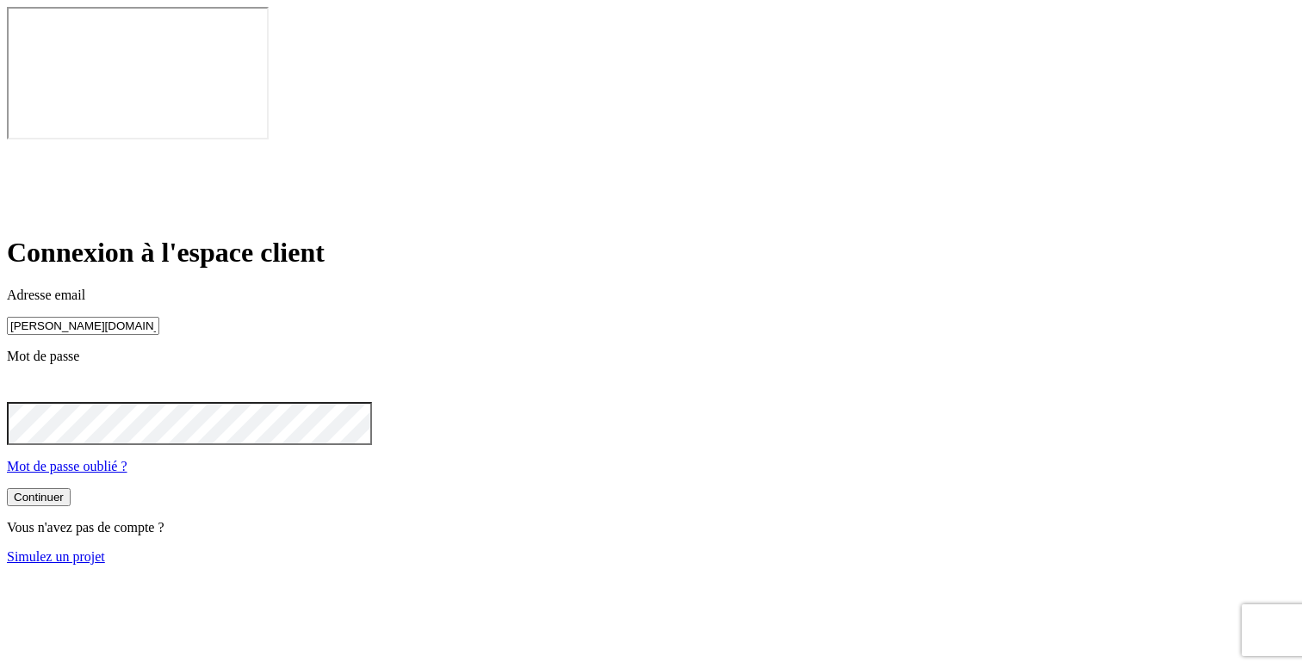
click at [105, 549] on link "Simulez un projet" at bounding box center [56, 556] width 98 height 15
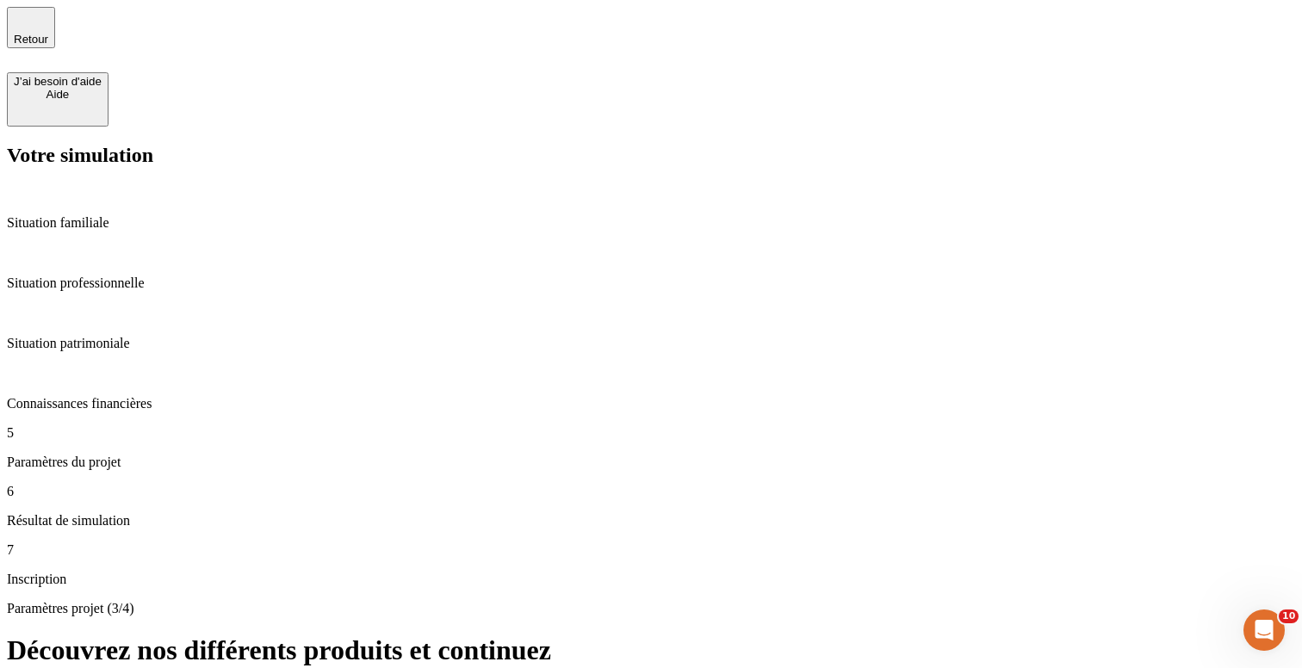
click at [120, 455] on p "Paramètres du projet" at bounding box center [651, 463] width 1288 height 16
